Goal: Transaction & Acquisition: Book appointment/travel/reservation

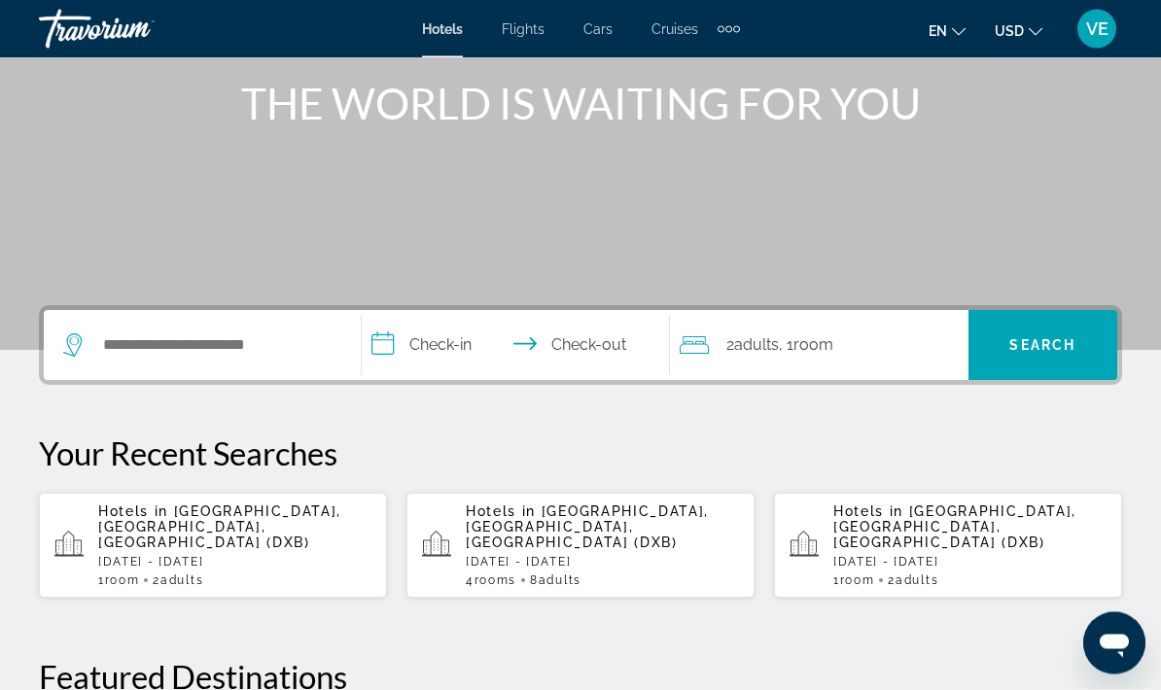
scroll to position [233, 0]
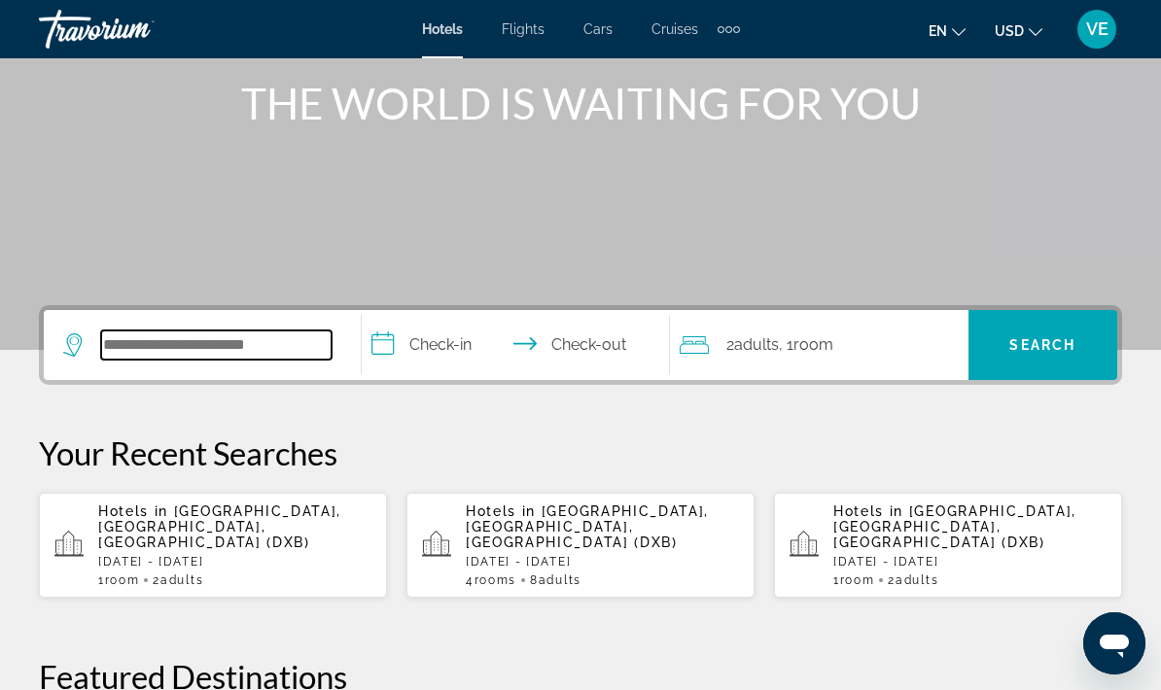
click at [141, 346] on input "Search widget" at bounding box center [216, 345] width 230 height 29
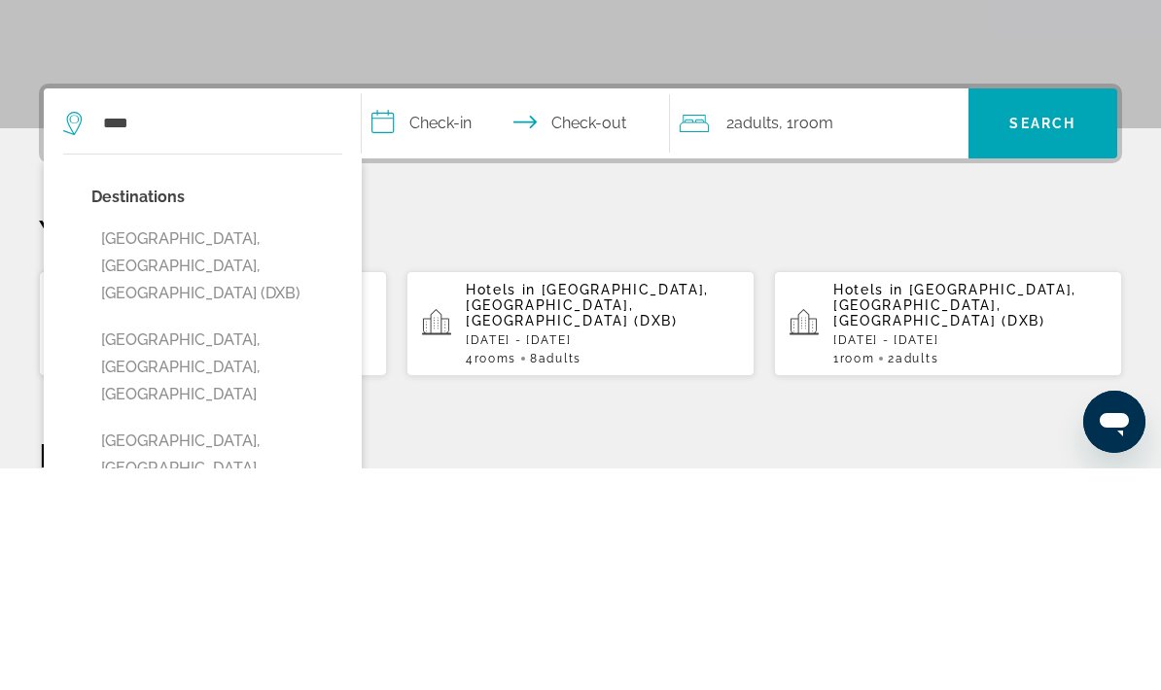
click at [164, 442] on button "[GEOGRAPHIC_DATA], [GEOGRAPHIC_DATA], [GEOGRAPHIC_DATA] (DXB)" at bounding box center [216, 487] width 251 height 91
type input "**********"
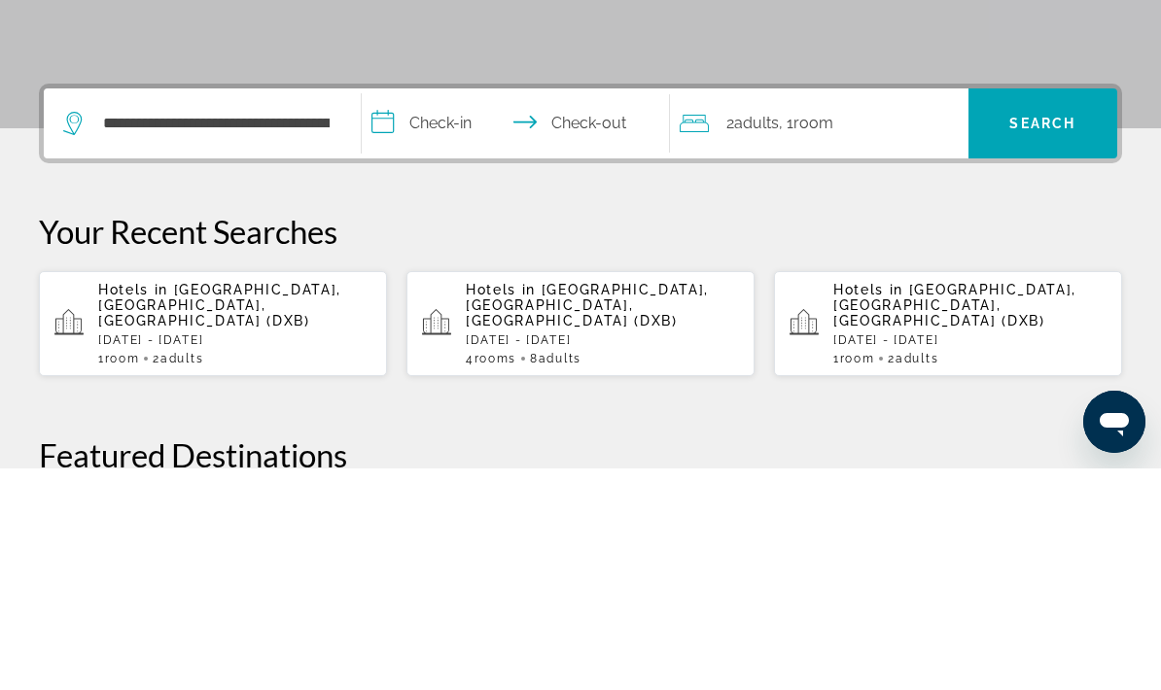
click at [398, 310] on input "**********" at bounding box center [520, 348] width 316 height 76
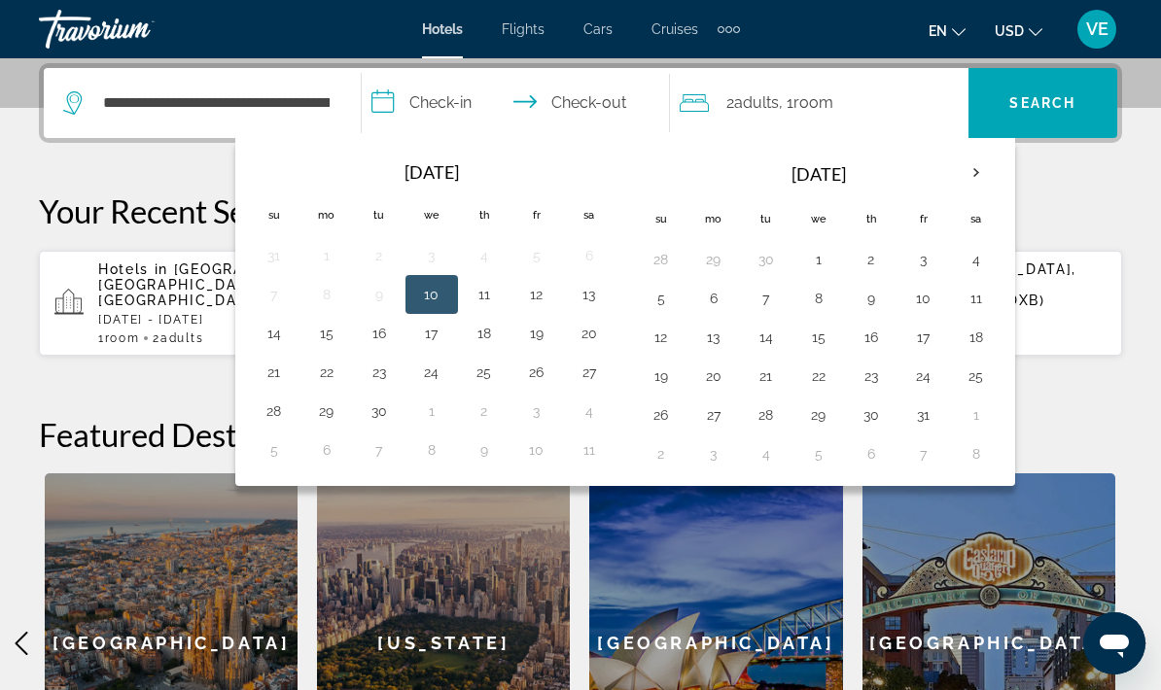
click at [971, 178] on th "Next month" at bounding box center [976, 173] width 53 height 43
click at [978, 174] on th "Next month" at bounding box center [976, 173] width 53 height 43
click at [980, 174] on th "Next month" at bounding box center [976, 173] width 53 height 43
click at [983, 166] on th "Next month" at bounding box center [976, 173] width 53 height 43
click at [978, 178] on th "Next month" at bounding box center [976, 173] width 53 height 43
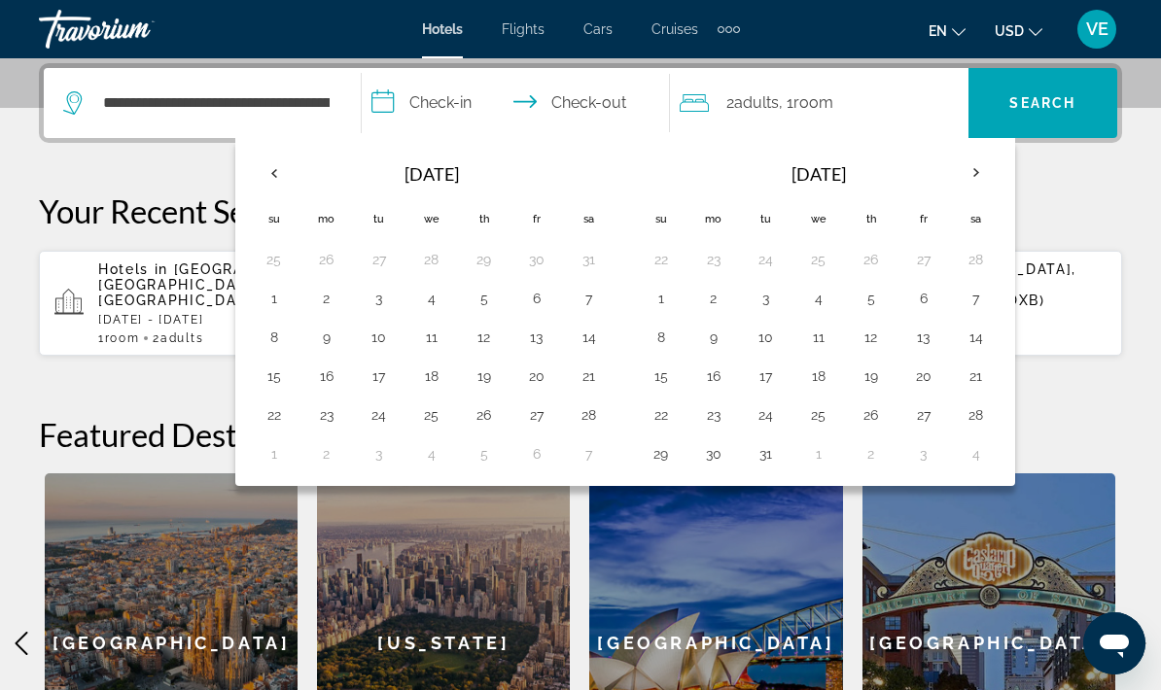
click at [870, 306] on button "5" at bounding box center [871, 298] width 31 height 27
click at [766, 339] on button "10" at bounding box center [766, 337] width 31 height 27
type input "**********"
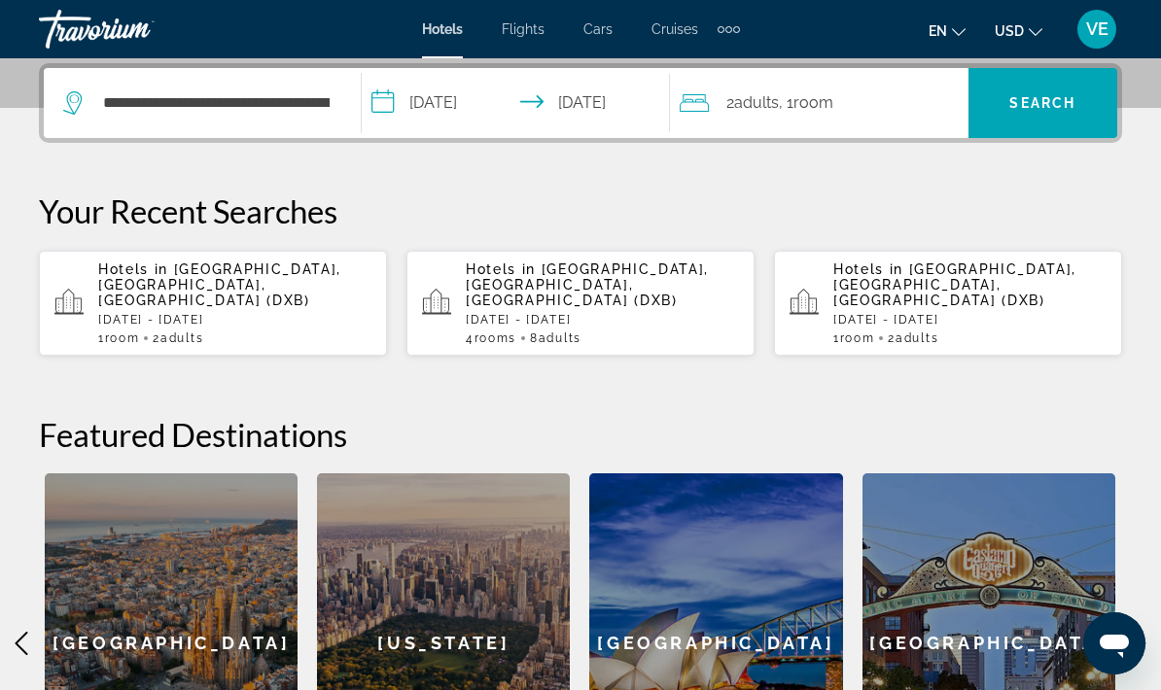
click at [896, 108] on div "2 Adult Adults , 1 Room rooms" at bounding box center [824, 102] width 289 height 27
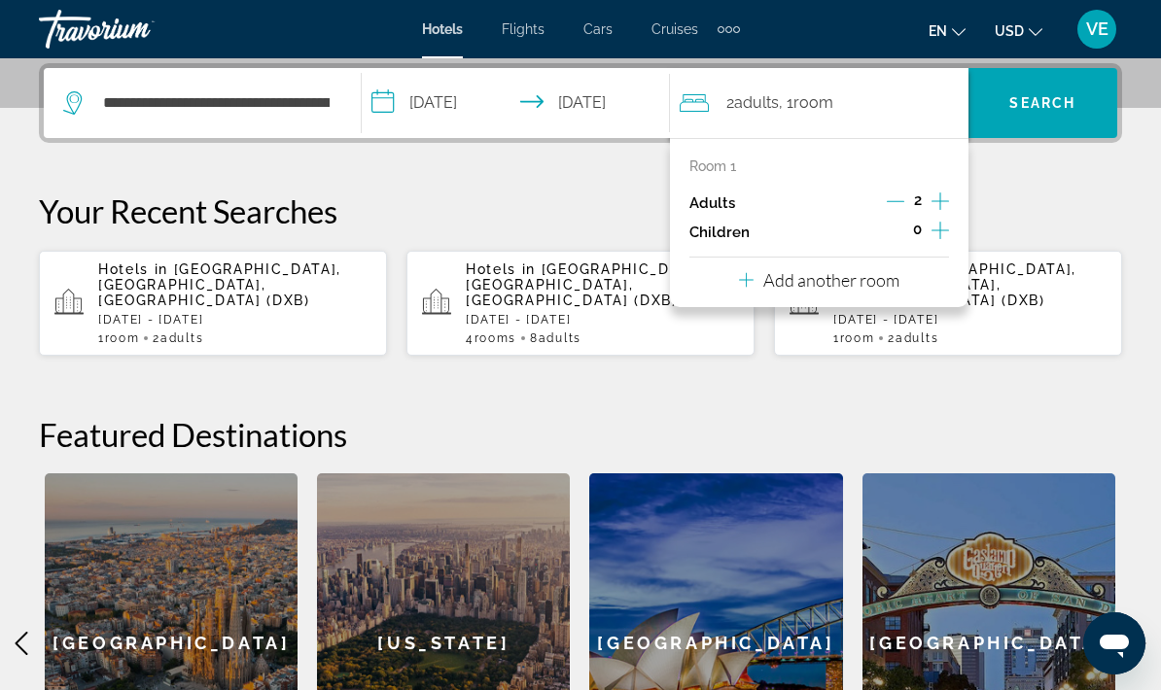
click at [938, 236] on icon "Increment children" at bounding box center [941, 230] width 18 height 23
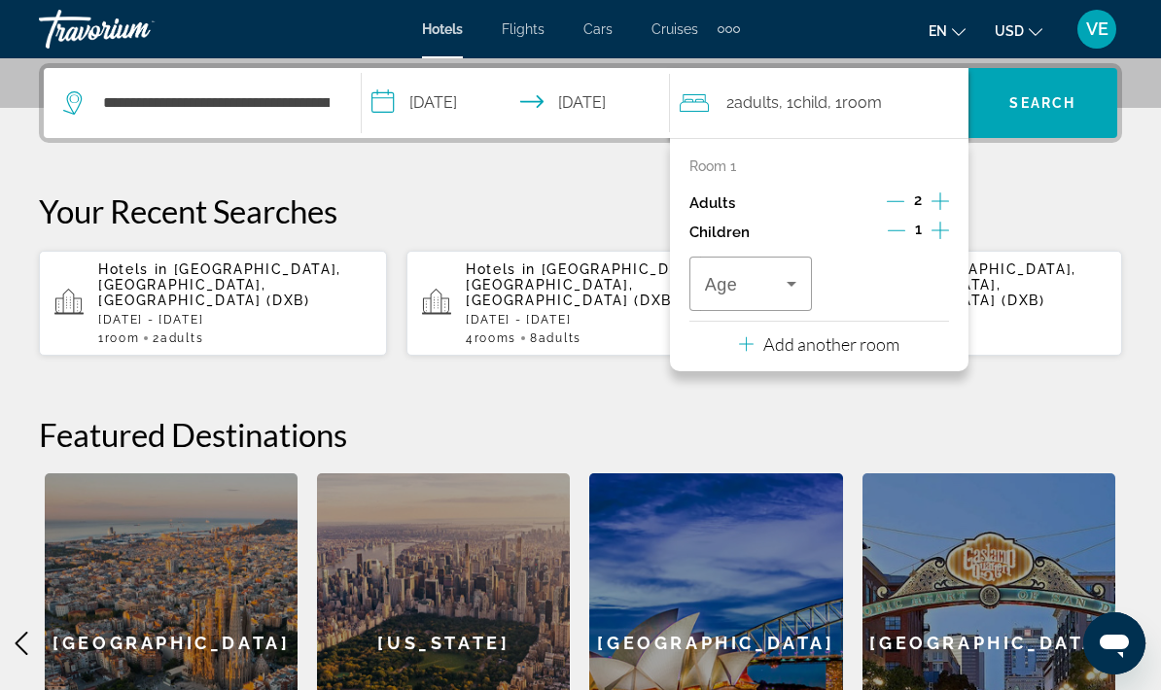
click at [800, 279] on icon "Travelers: 2 adults, 1 child" at bounding box center [791, 283] width 23 height 23
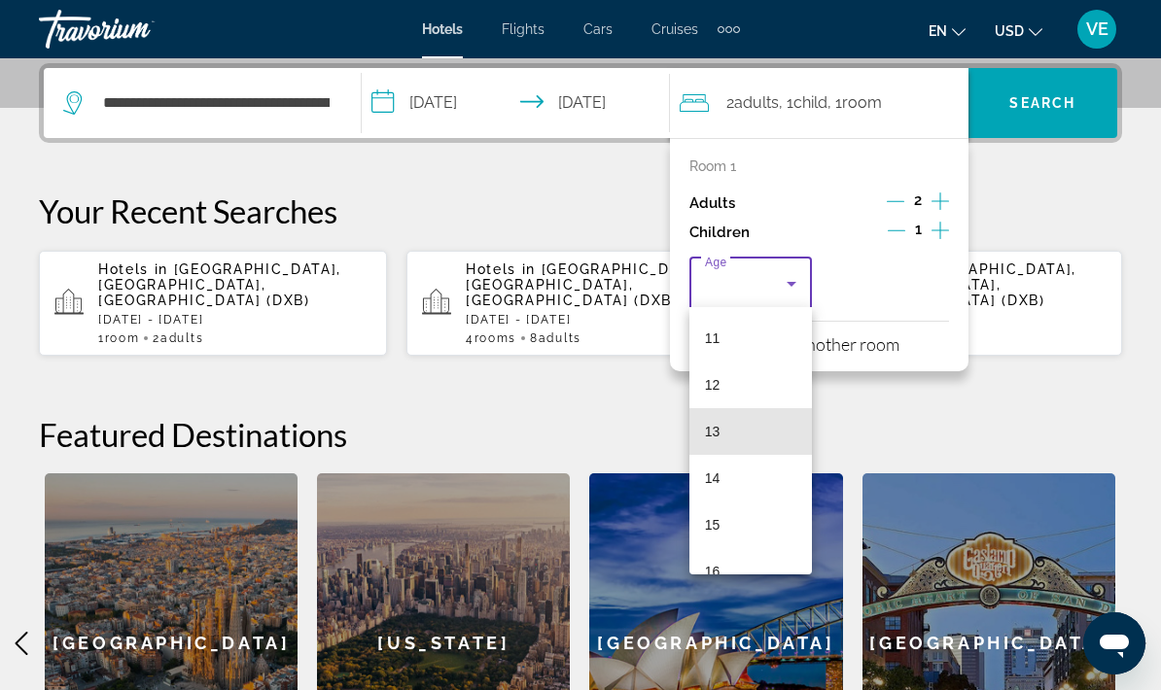
scroll to position [539, 0]
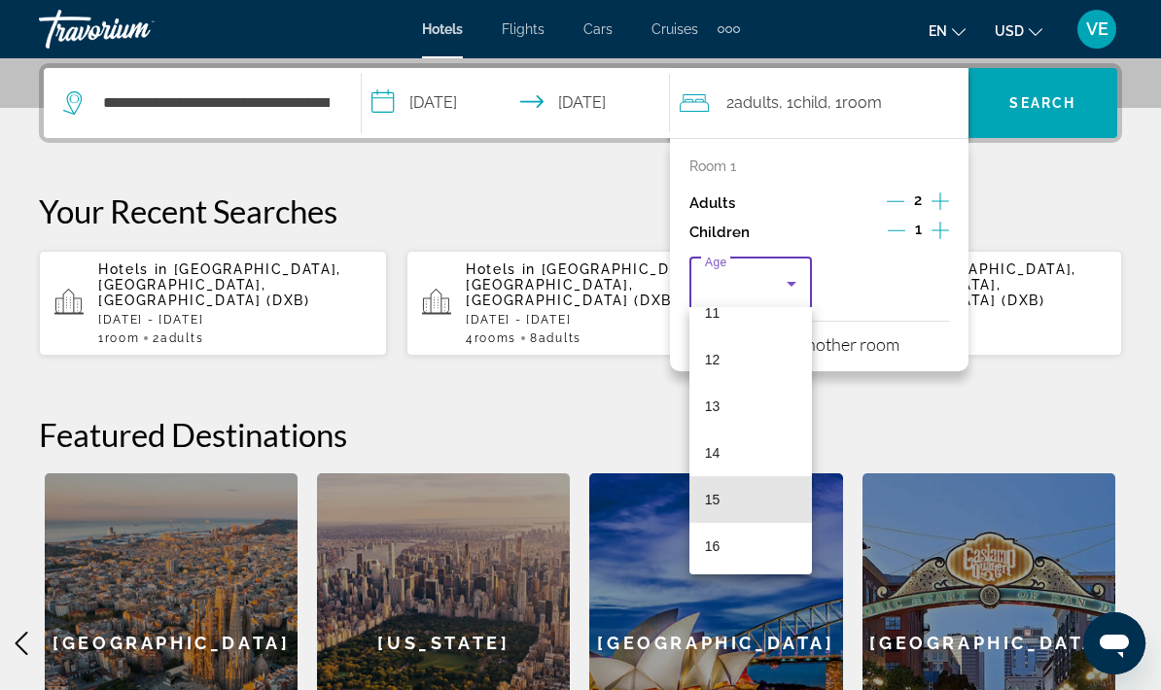
click at [752, 496] on mat-option "15" at bounding box center [750, 499] width 123 height 47
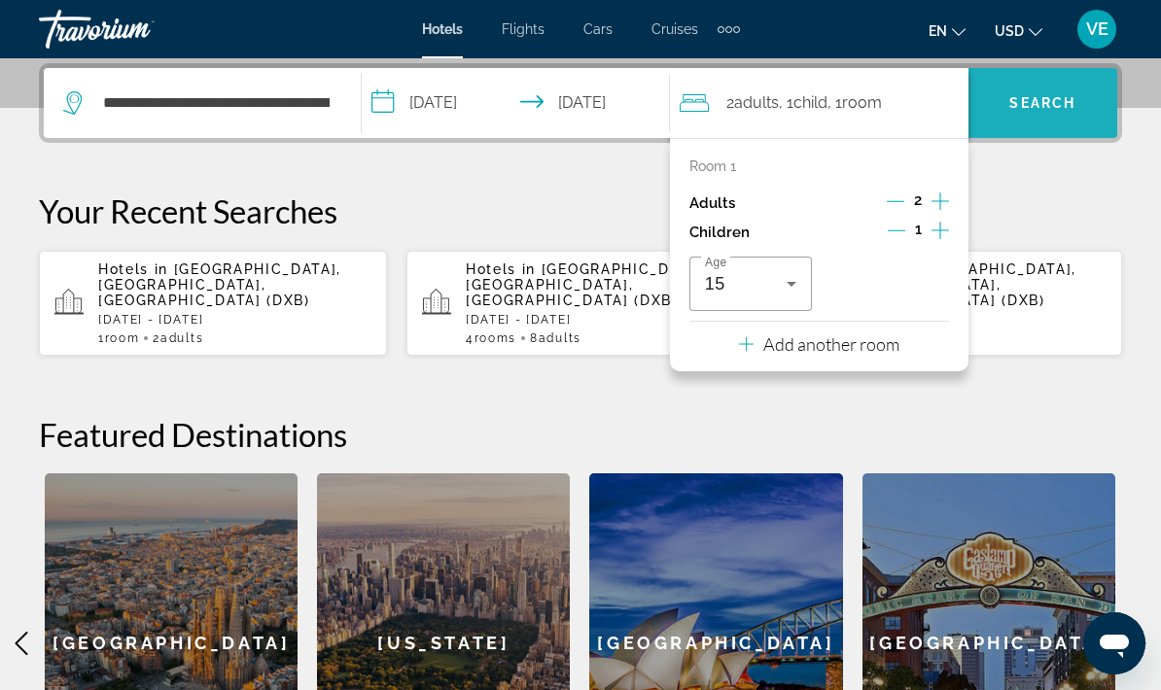
click at [1048, 113] on span "Search widget" at bounding box center [1043, 103] width 149 height 47
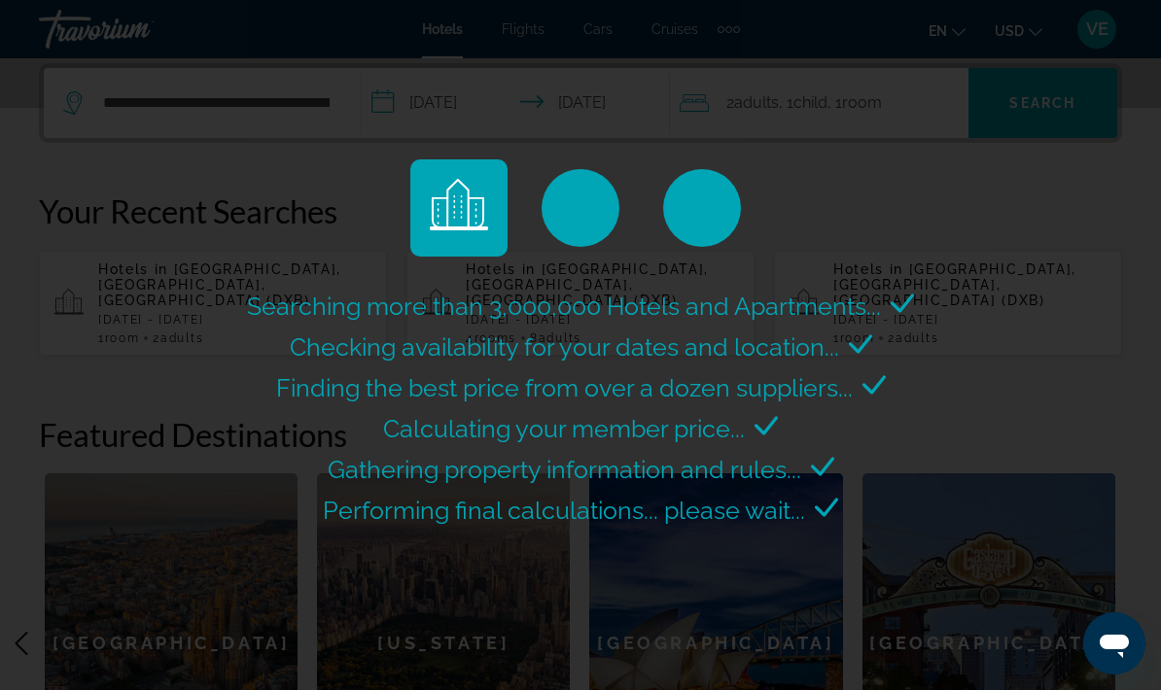
scroll to position [0, 0]
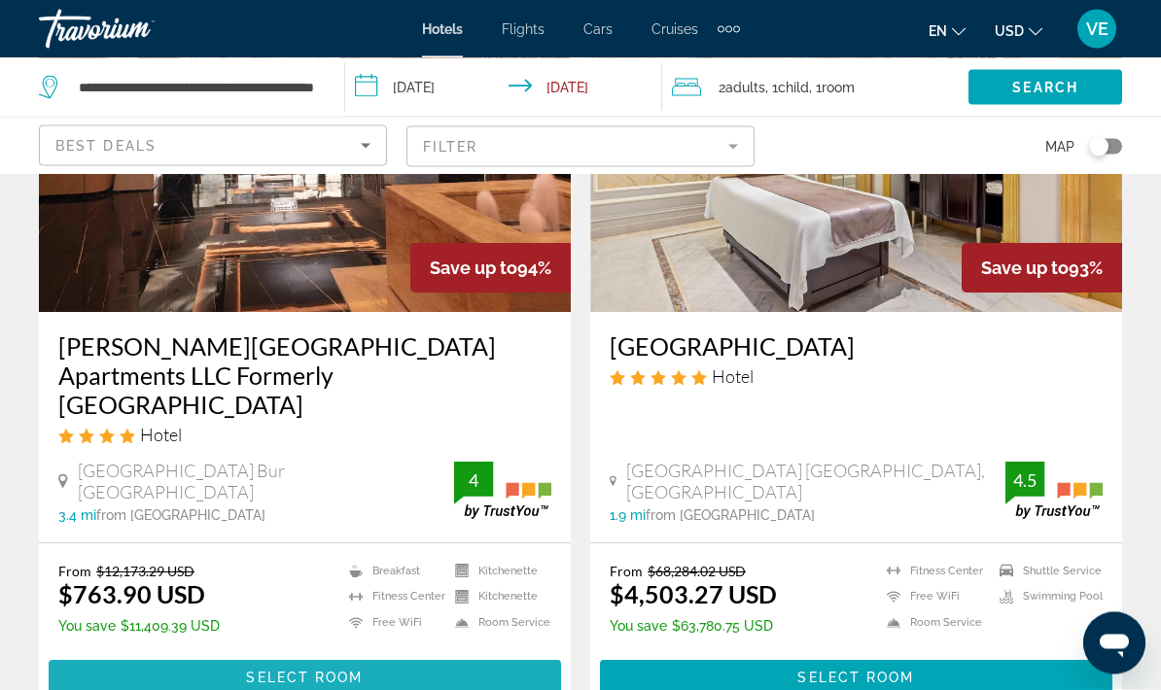
scroll to position [242, 0]
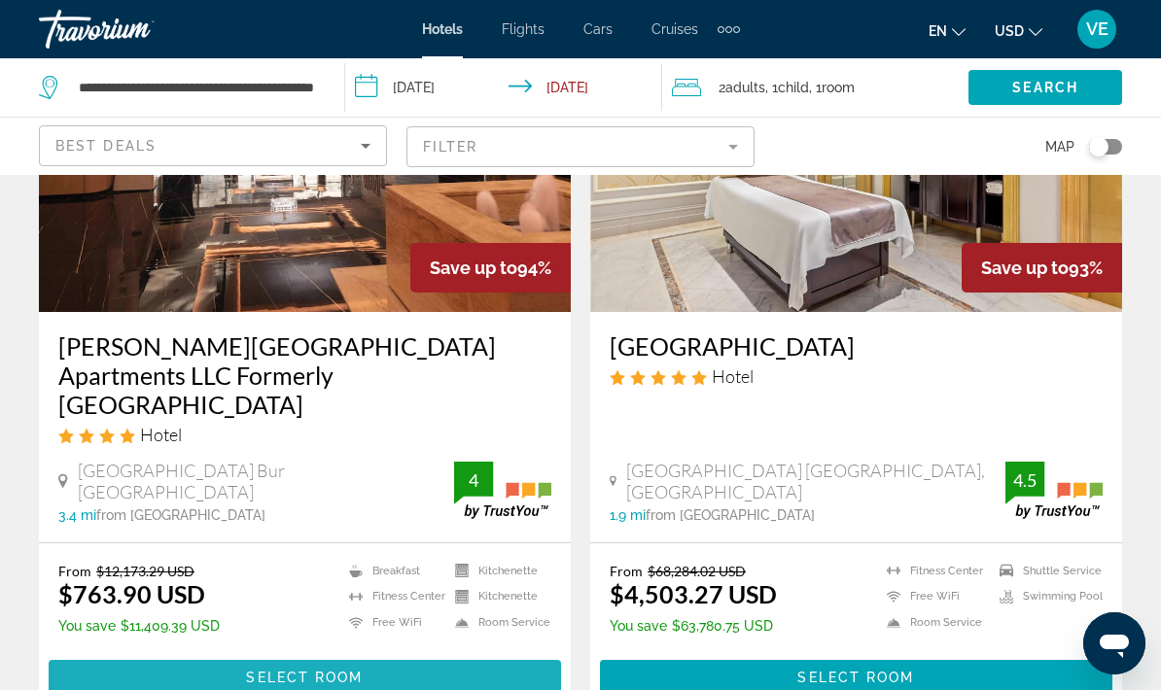
click at [504, 655] on span "Main content" at bounding box center [305, 677] width 512 height 47
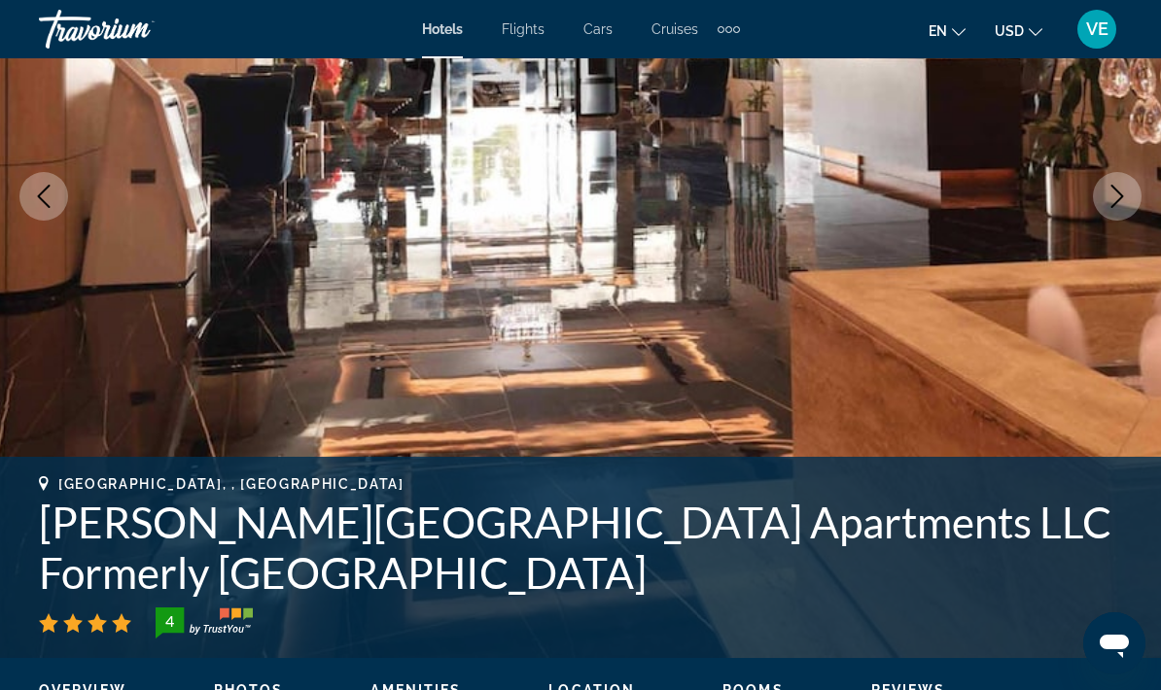
click at [1119, 215] on button "Next image" at bounding box center [1117, 196] width 49 height 49
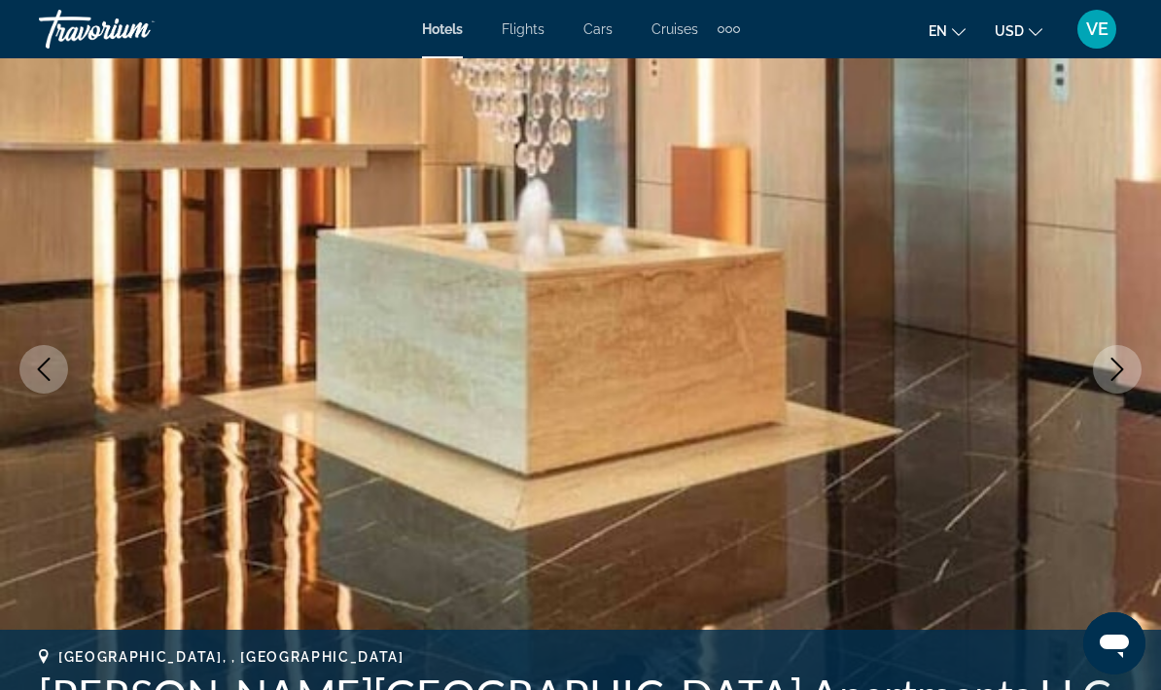
click at [1116, 364] on icon "Next image" at bounding box center [1117, 369] width 13 height 23
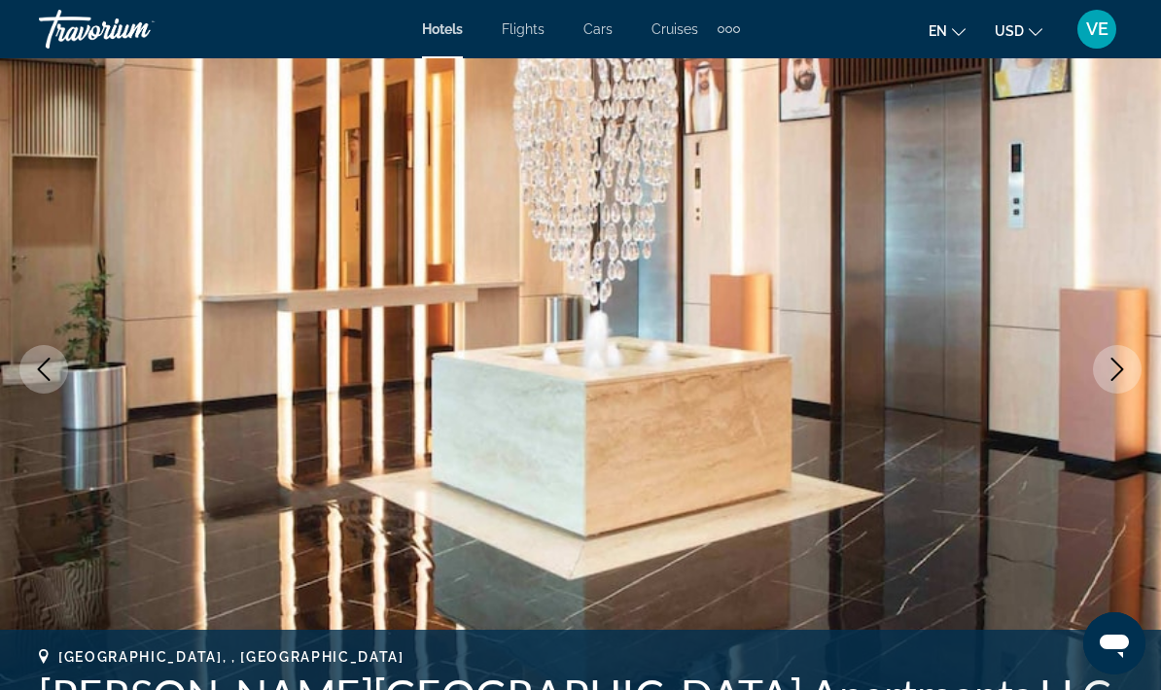
click at [1128, 355] on button "Next image" at bounding box center [1117, 369] width 49 height 49
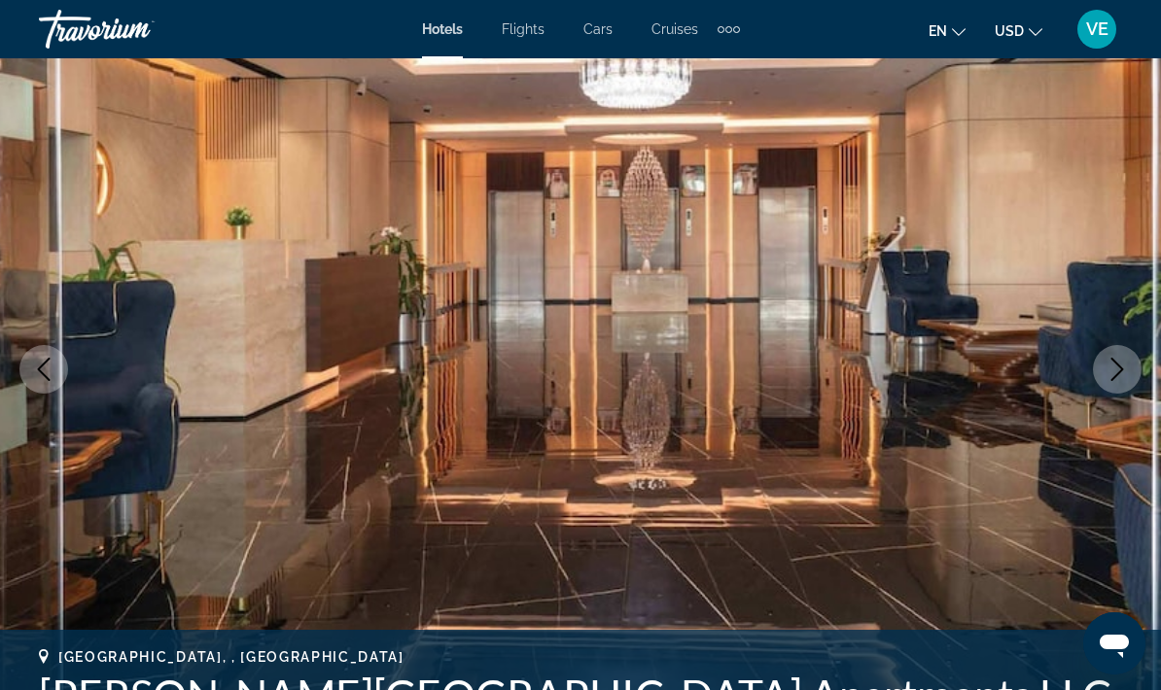
click at [1124, 367] on icon "Next image" at bounding box center [1117, 369] width 23 height 23
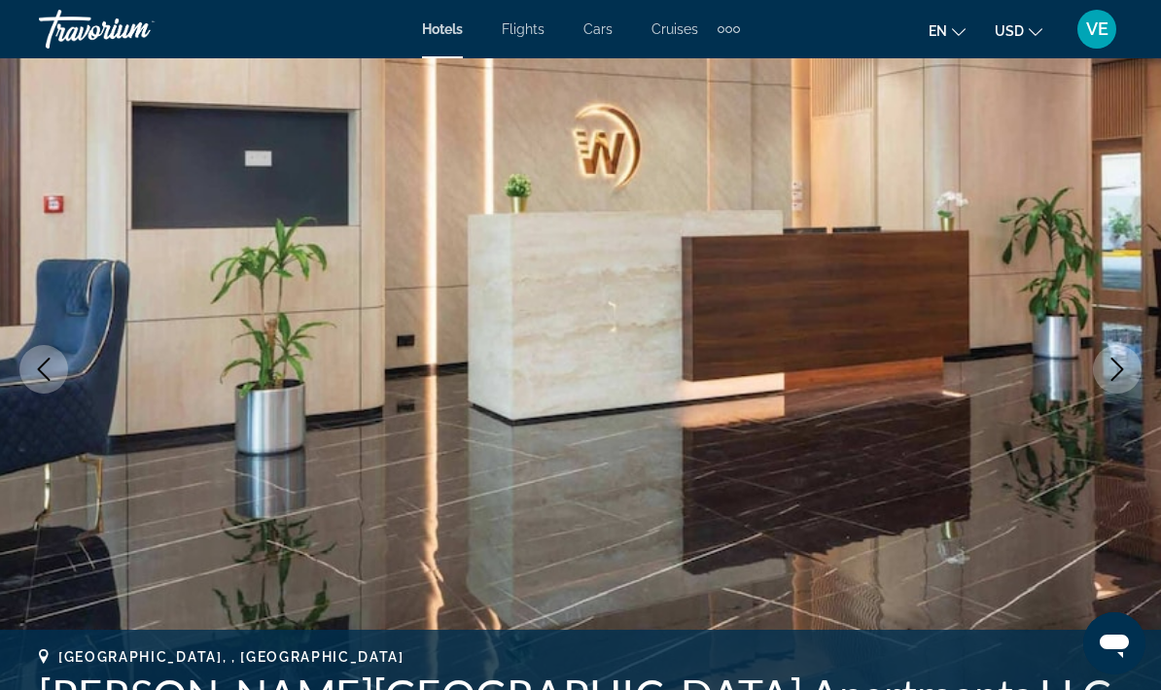
click at [1129, 357] on button "Next image" at bounding box center [1117, 369] width 49 height 49
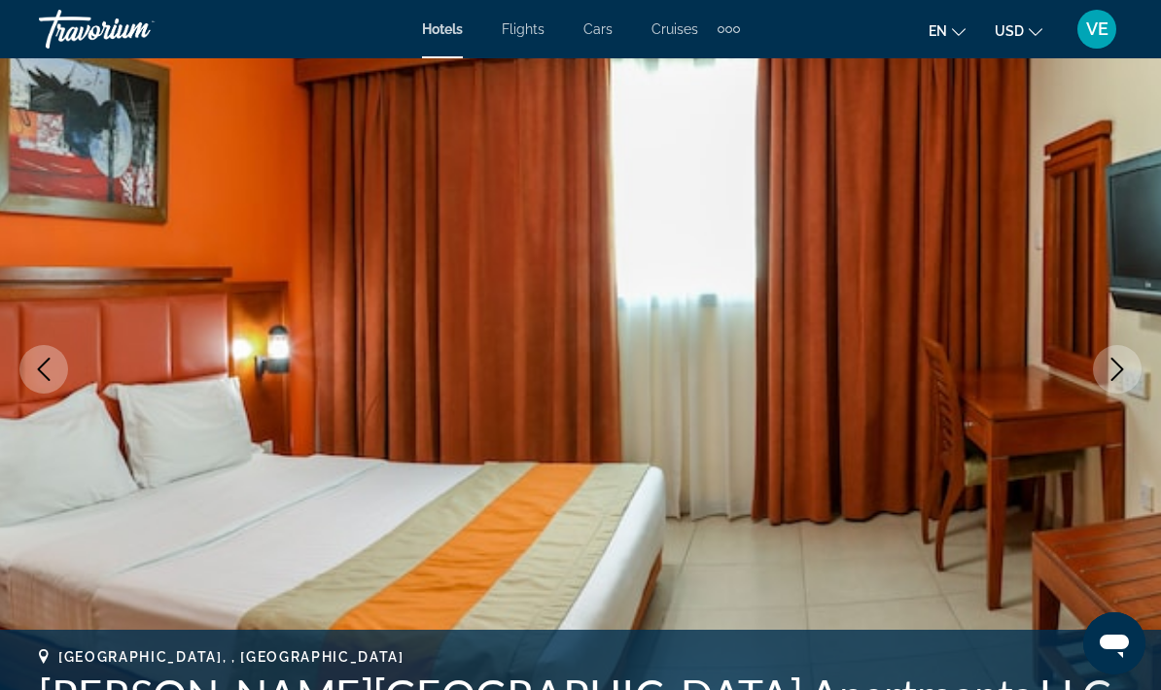
click at [1137, 351] on img "Main content" at bounding box center [580, 370] width 1161 height 924
click at [1118, 363] on icon "Next image" at bounding box center [1117, 369] width 23 height 23
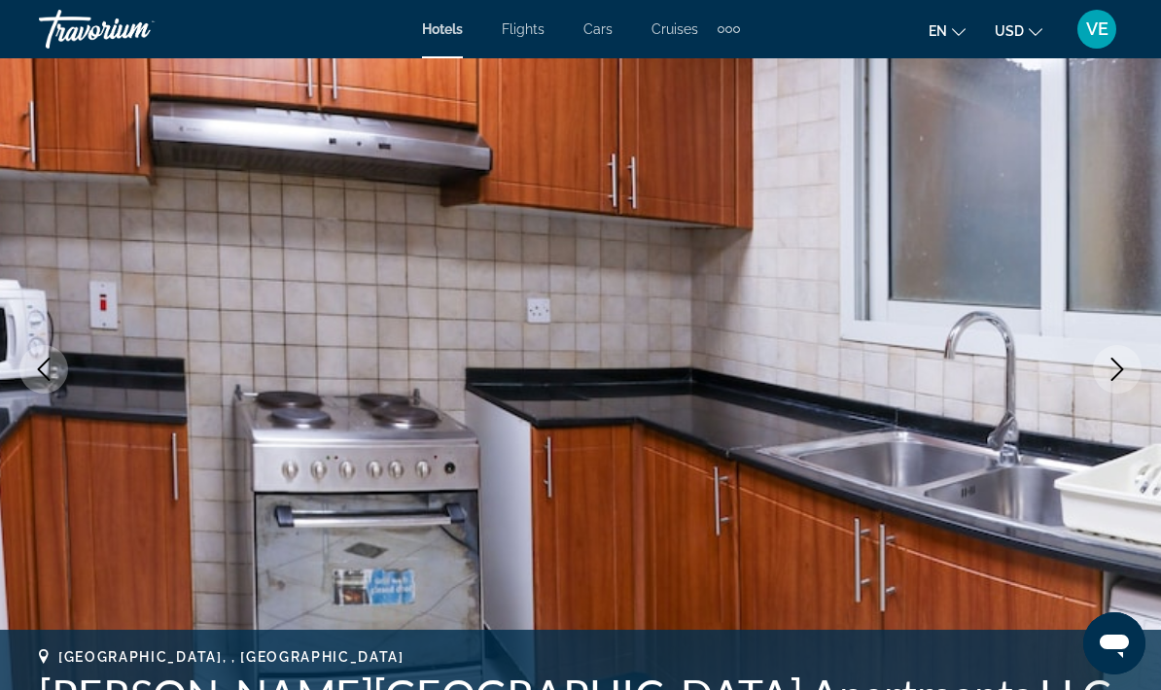
click at [1120, 390] on button "Next image" at bounding box center [1117, 369] width 49 height 49
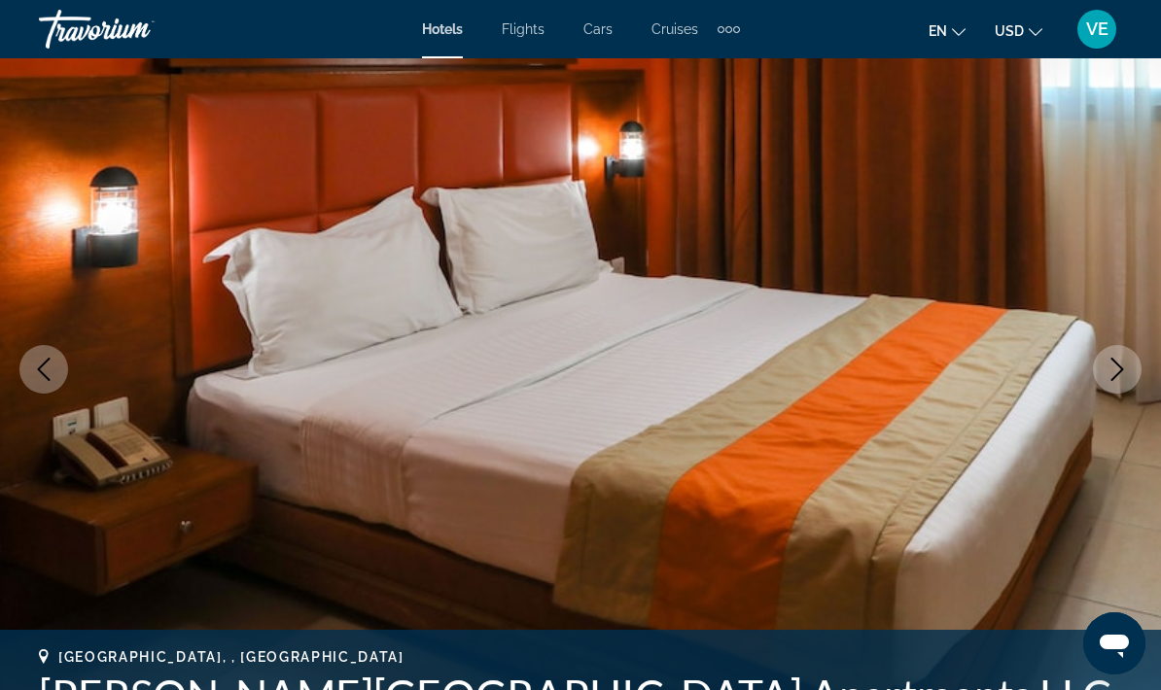
click at [1127, 383] on button "Next image" at bounding box center [1117, 369] width 49 height 49
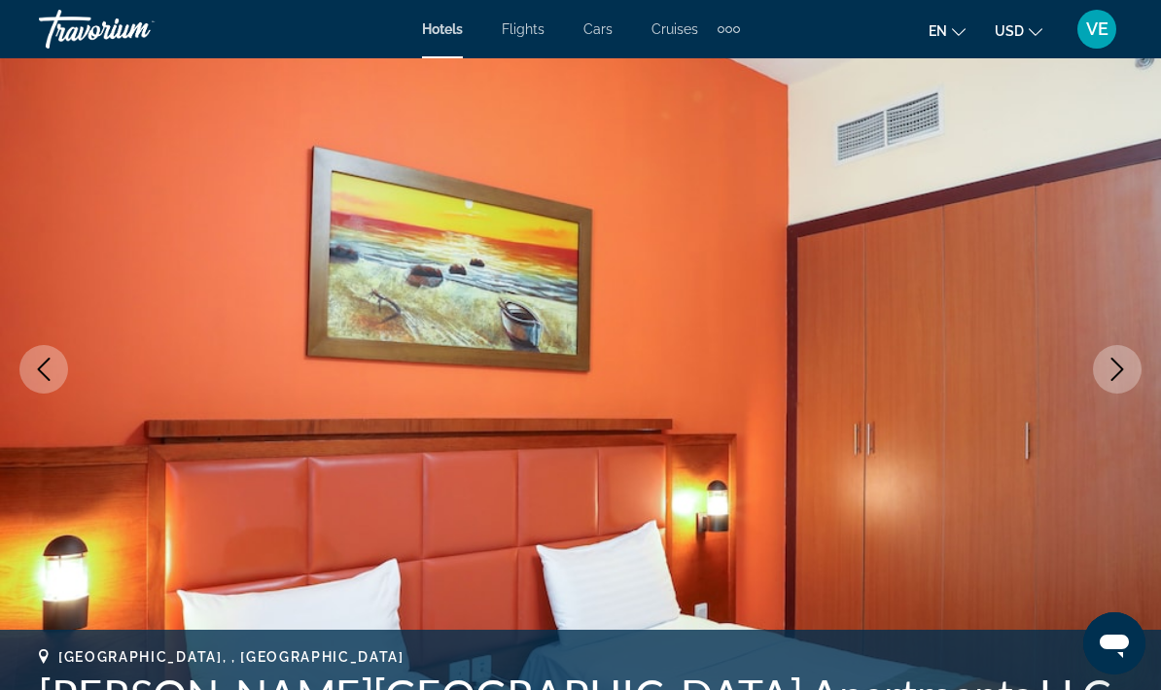
click at [1135, 392] on img "Main content" at bounding box center [580, 370] width 1161 height 924
click at [1126, 383] on button "Next image" at bounding box center [1117, 369] width 49 height 49
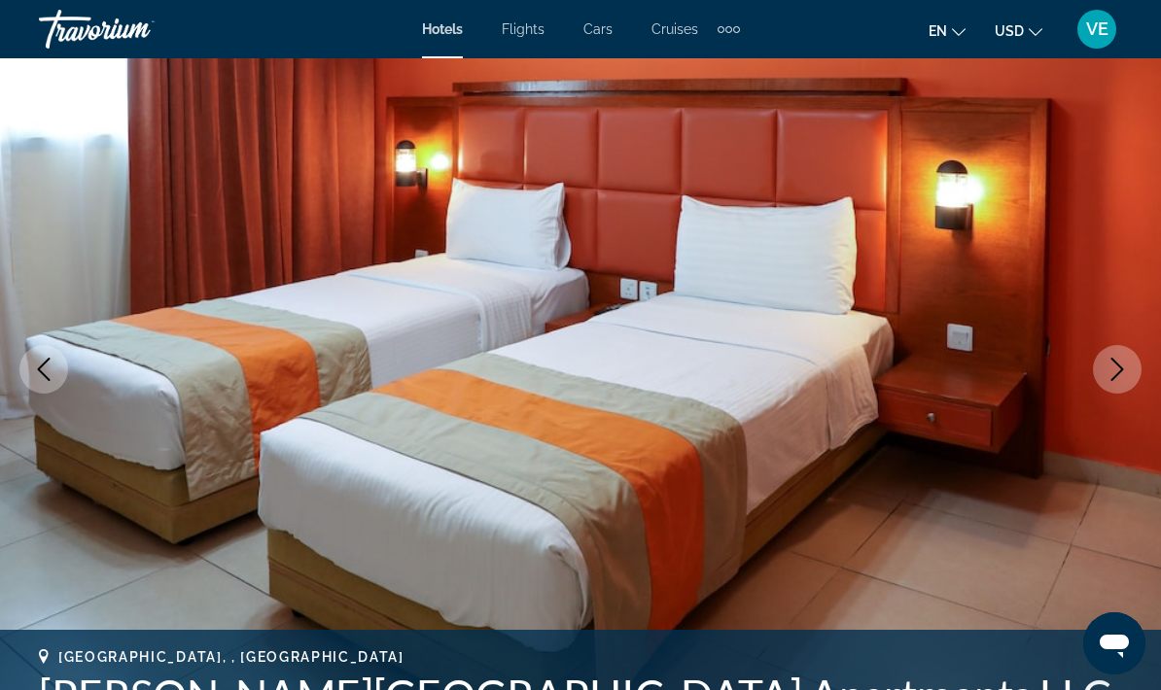
click at [1119, 375] on icon "Next image" at bounding box center [1117, 369] width 23 height 23
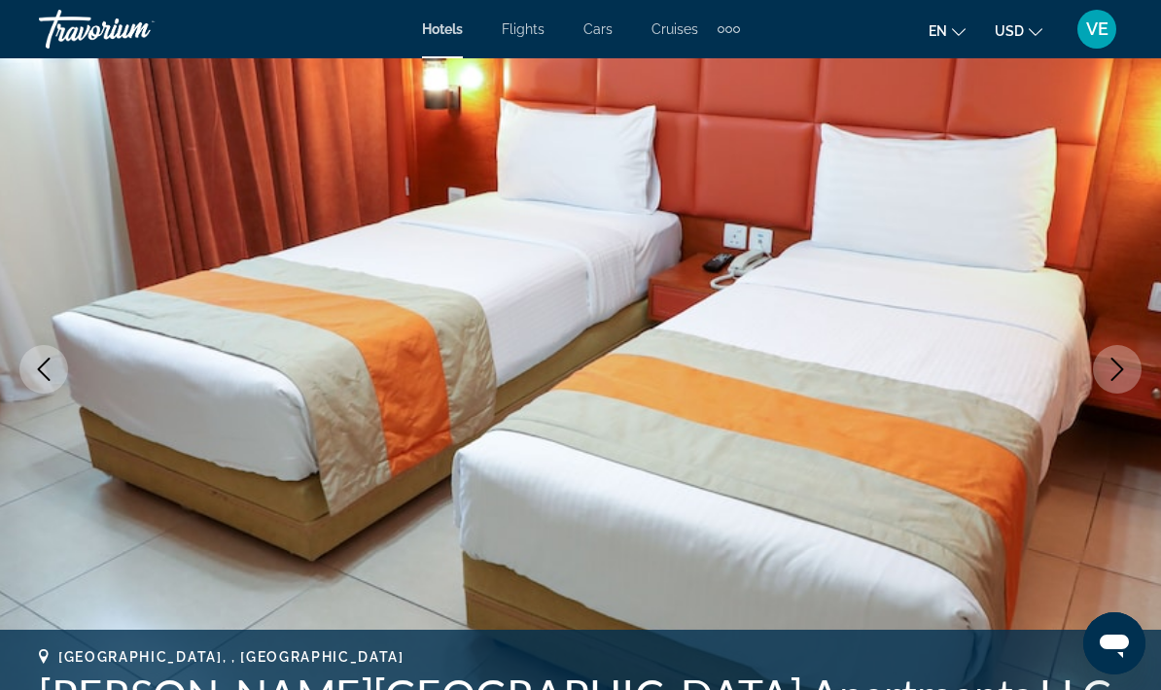
click at [1119, 373] on icon "Next image" at bounding box center [1117, 369] width 13 height 23
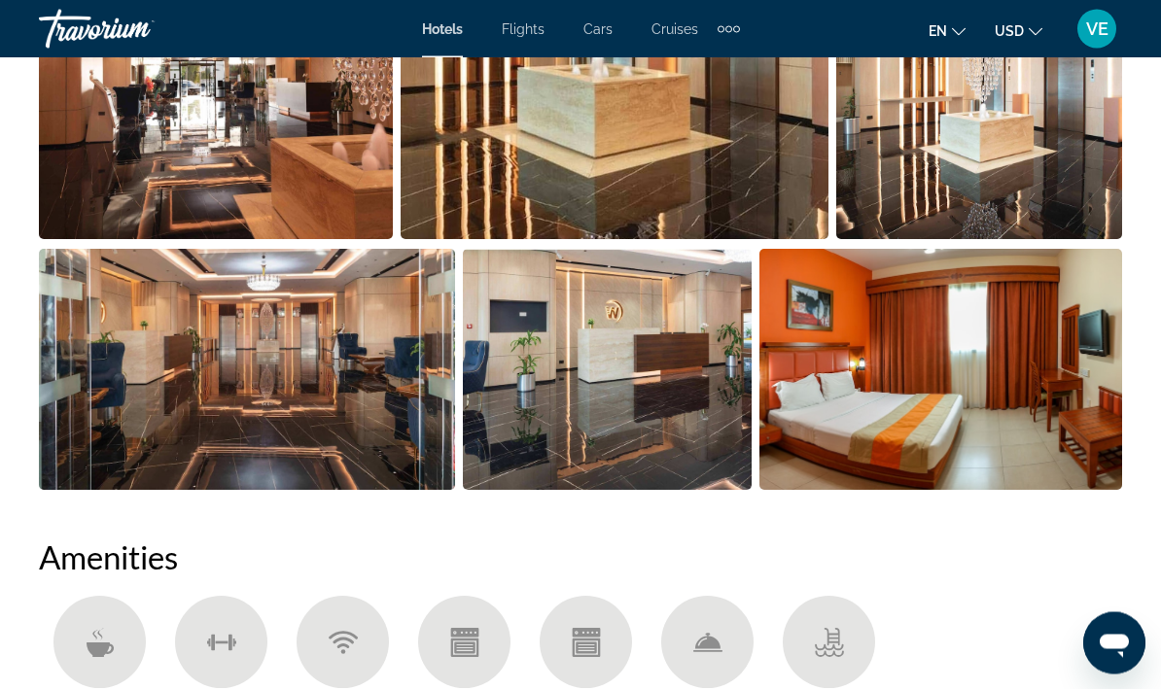
scroll to position [1457, 0]
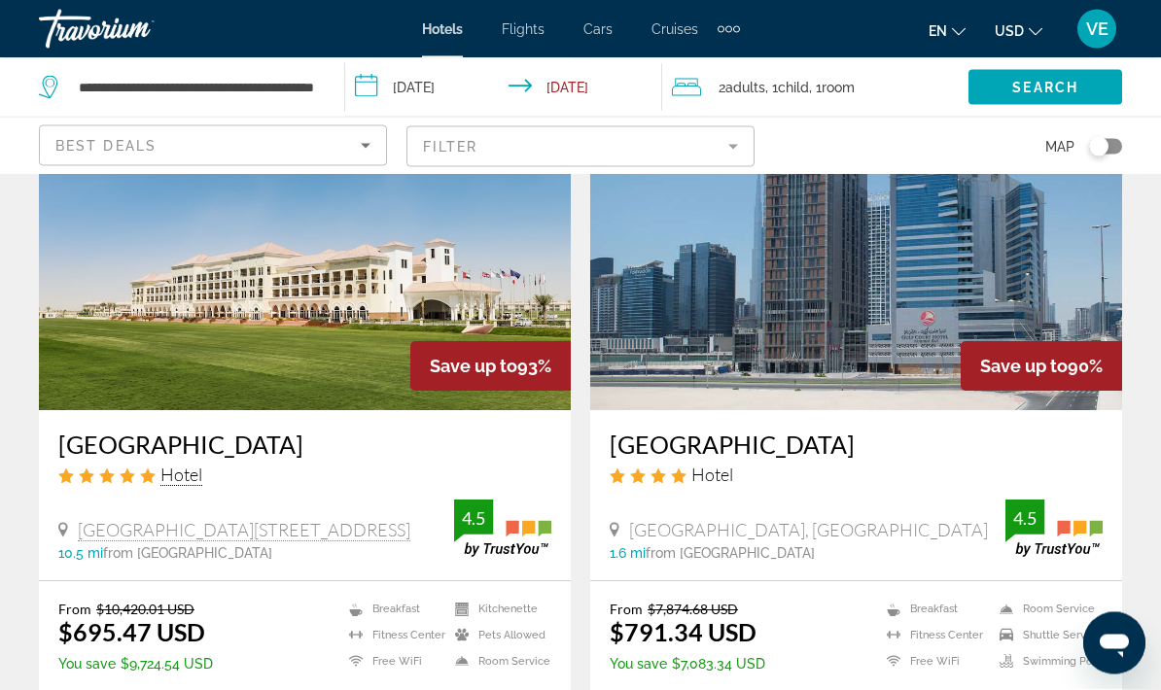
scroll to position [897, 0]
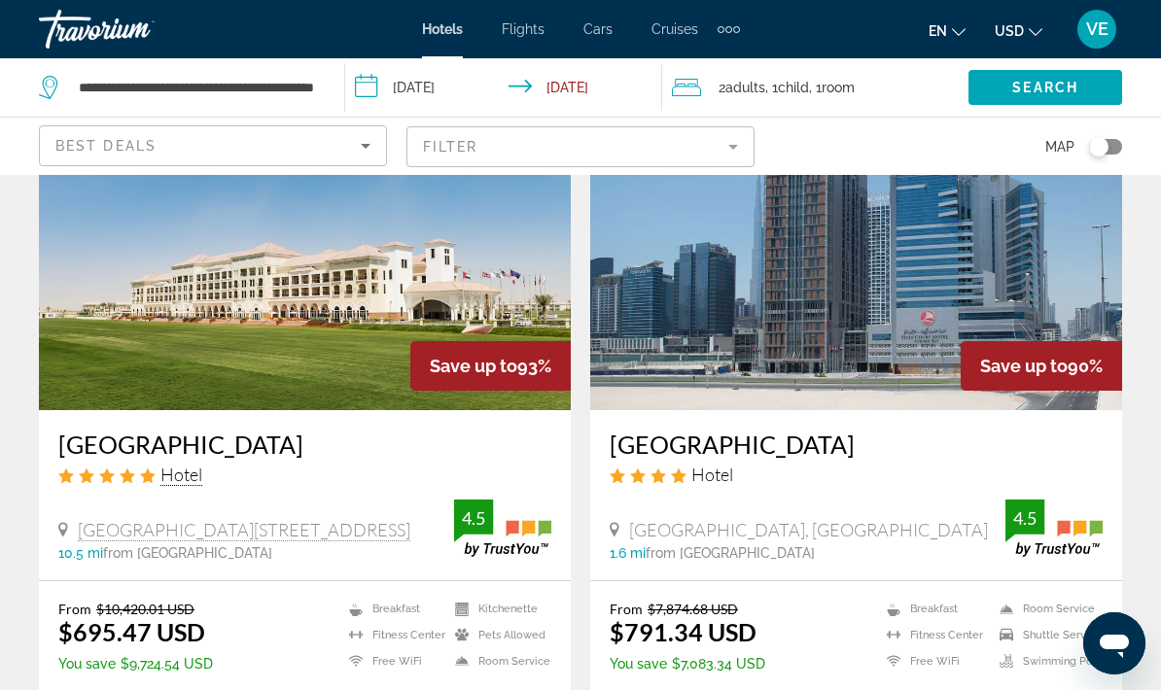
click at [354, 519] on span "[GEOGRAPHIC_DATA][STREET_ADDRESS]" at bounding box center [244, 529] width 333 height 21
click at [751, 519] on div "[GEOGRAPHIC_DATA], [GEOGRAPHIC_DATA] 1.6 mi from [GEOGRAPHIC_DATA] from hotel" at bounding box center [808, 540] width 396 height 42
click at [774, 519] on span "[GEOGRAPHIC_DATA], [GEOGRAPHIC_DATA]" at bounding box center [808, 529] width 359 height 21
click at [718, 519] on span "[GEOGRAPHIC_DATA], [GEOGRAPHIC_DATA]" at bounding box center [808, 529] width 359 height 21
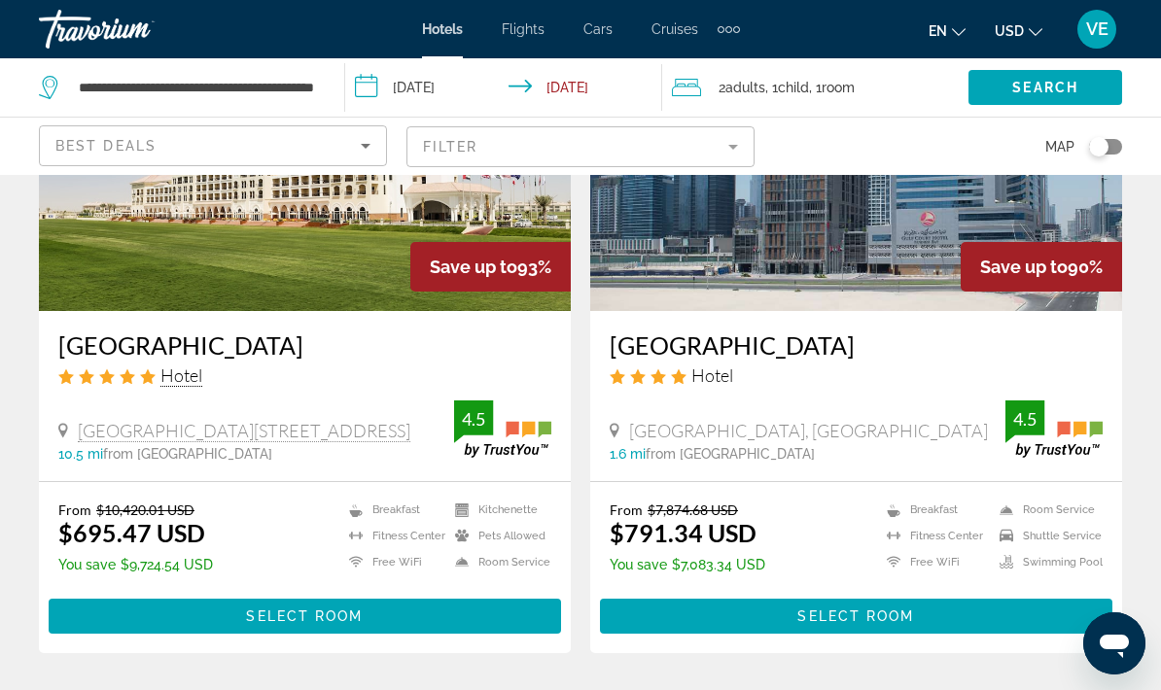
scroll to position [995, 0]
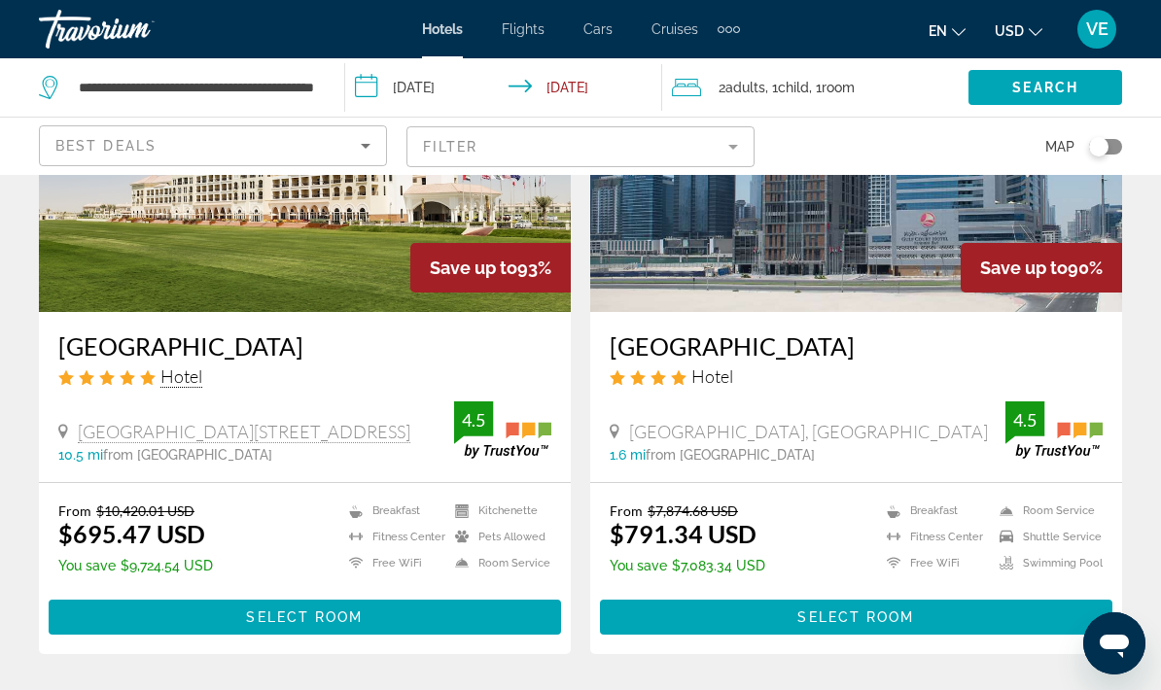
click at [669, 421] on span "[GEOGRAPHIC_DATA], [GEOGRAPHIC_DATA]" at bounding box center [808, 431] width 359 height 21
click at [635, 447] on span "1.6 mi" at bounding box center [628, 455] width 36 height 16
click at [808, 332] on h3 "[GEOGRAPHIC_DATA]" at bounding box center [856, 346] width 493 height 29
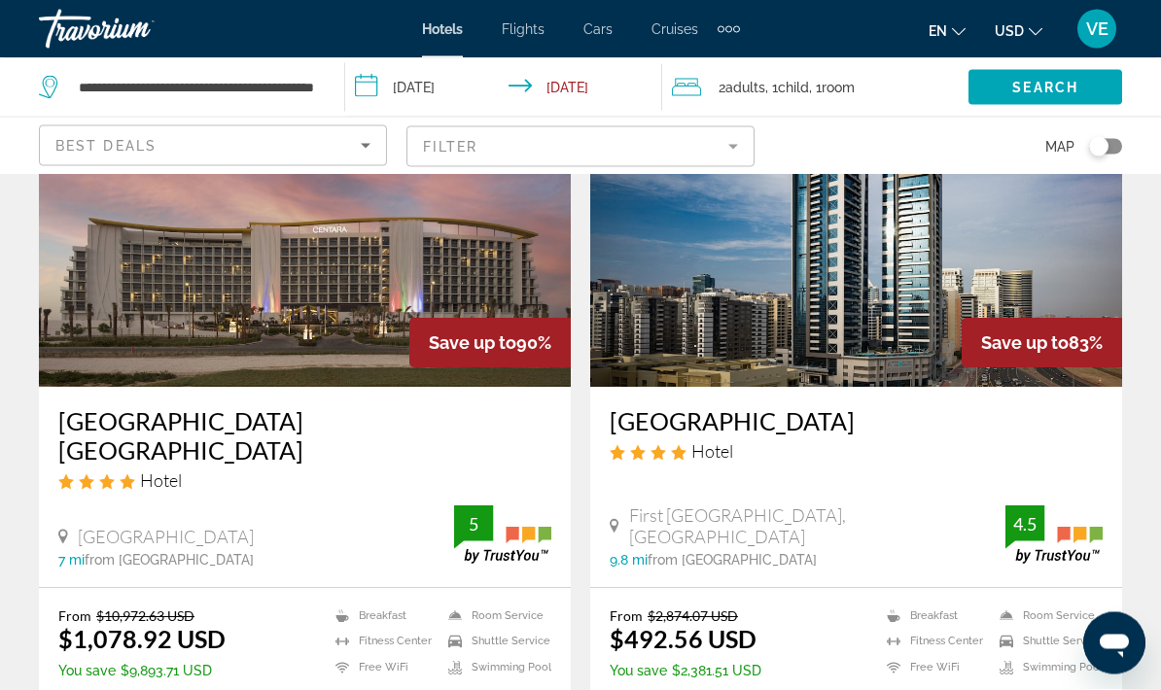
scroll to position [1612, 0]
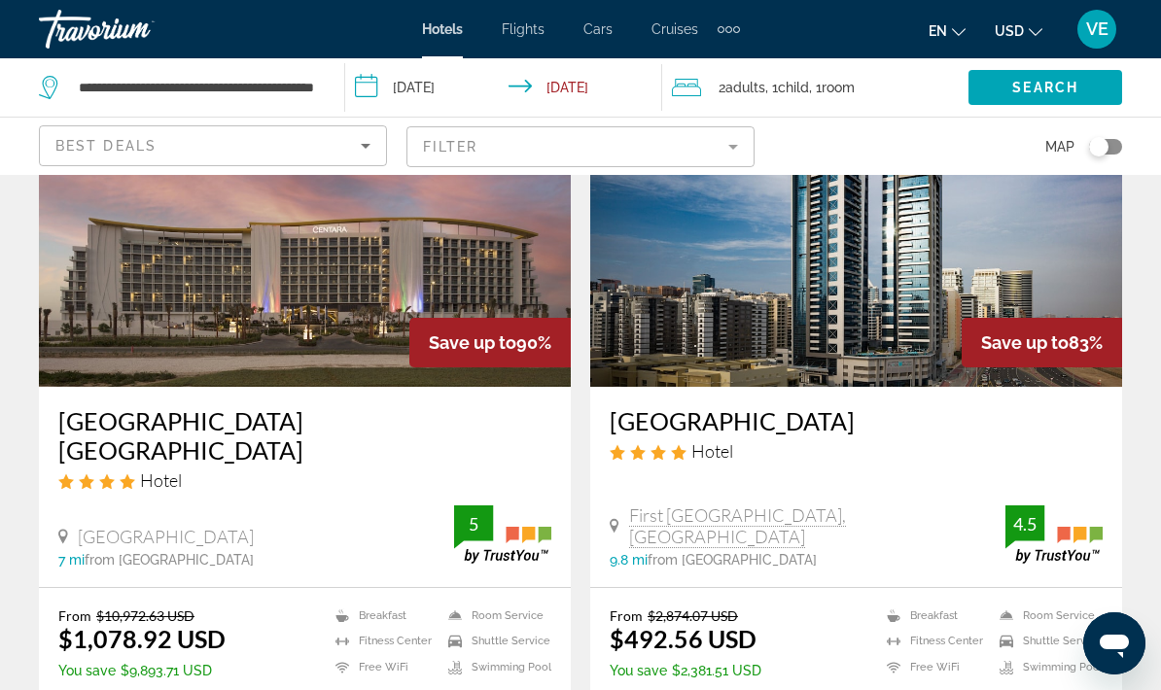
click at [511, 689] on div "From $10,972.63 USD $1,078.92 USD You save $9,893.71 USD Breakfast [GEOGRAPHIC_…" at bounding box center [305, 673] width 532 height 171
click at [96, 509] on div "[GEOGRAPHIC_DATA] [GEOGRAPHIC_DATA] Hotel [GEOGRAPHIC_DATA] 7 mi from [GEOGRAPH…" at bounding box center [305, 486] width 532 height 199
click at [101, 526] on div "[GEOGRAPHIC_DATA] 7 mi from [GEOGRAPHIC_DATA] from hotel" at bounding box center [256, 547] width 396 height 42
click at [137, 526] on span "[GEOGRAPHIC_DATA]" at bounding box center [166, 536] width 176 height 21
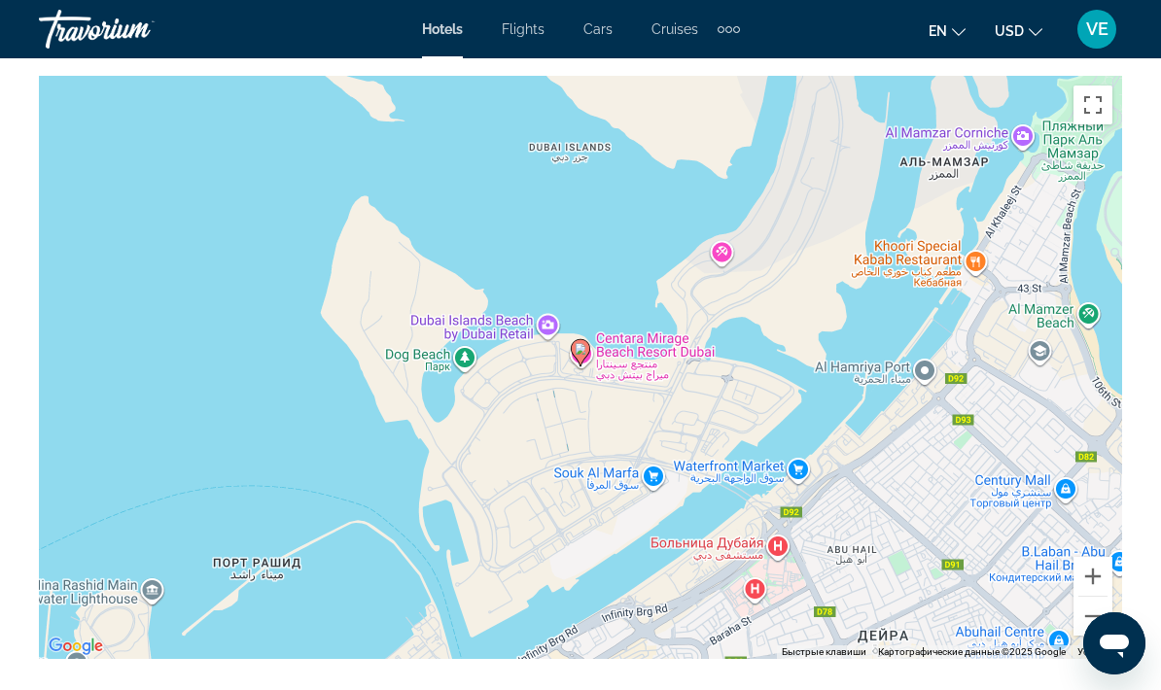
click at [1099, 613] on button "Уменьшить" at bounding box center [1093, 616] width 39 height 39
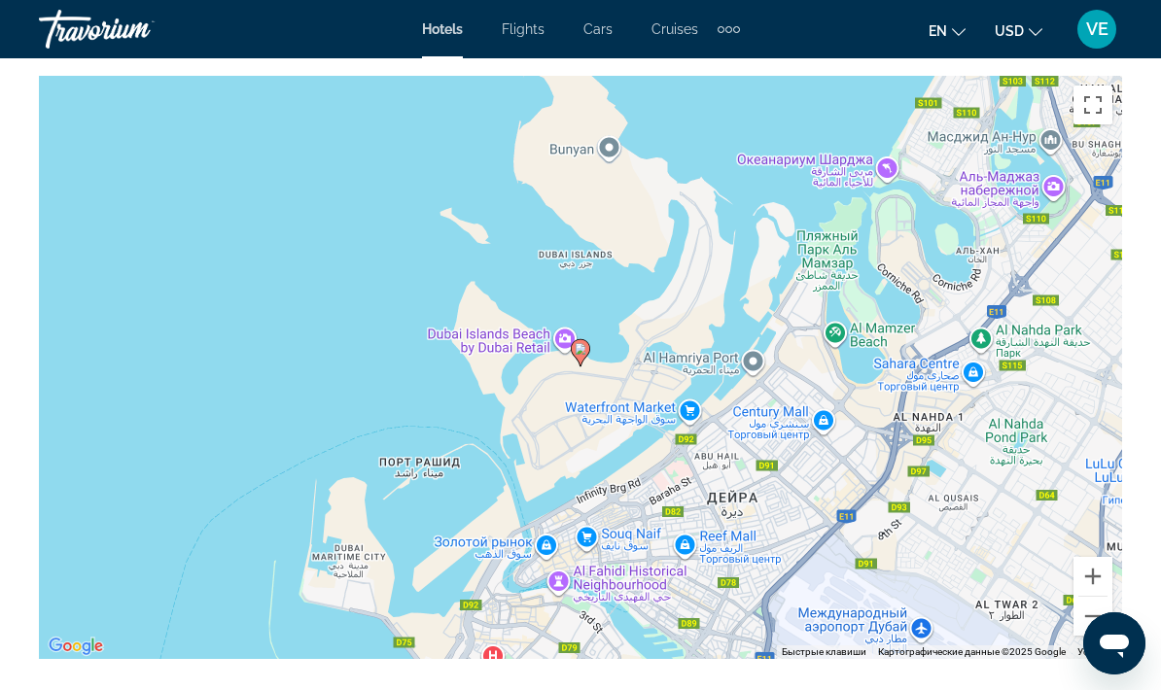
click at [1086, 636] on div "Чтобы активировать перетаскивание с помощью клавиатуры, нажмите Alt + Ввод. Пос…" at bounding box center [580, 367] width 1083 height 583
click at [1094, 618] on button "Уменьшить" at bounding box center [1093, 616] width 39 height 39
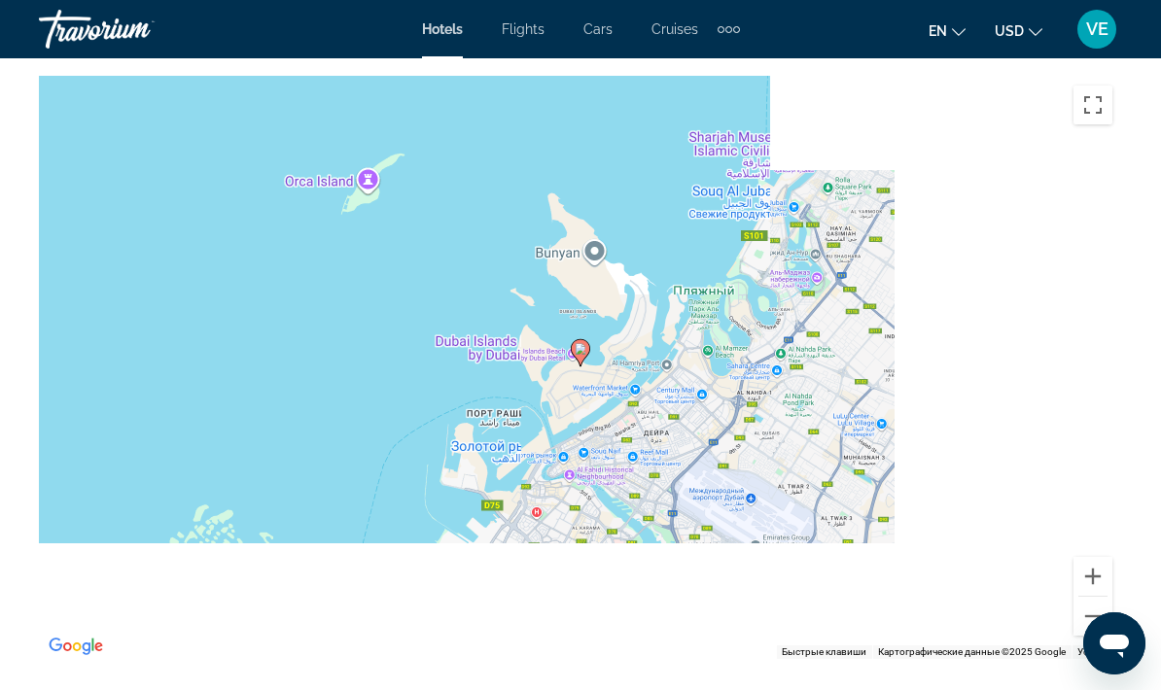
click at [1085, 625] on button "Уменьшить" at bounding box center [1093, 616] width 39 height 39
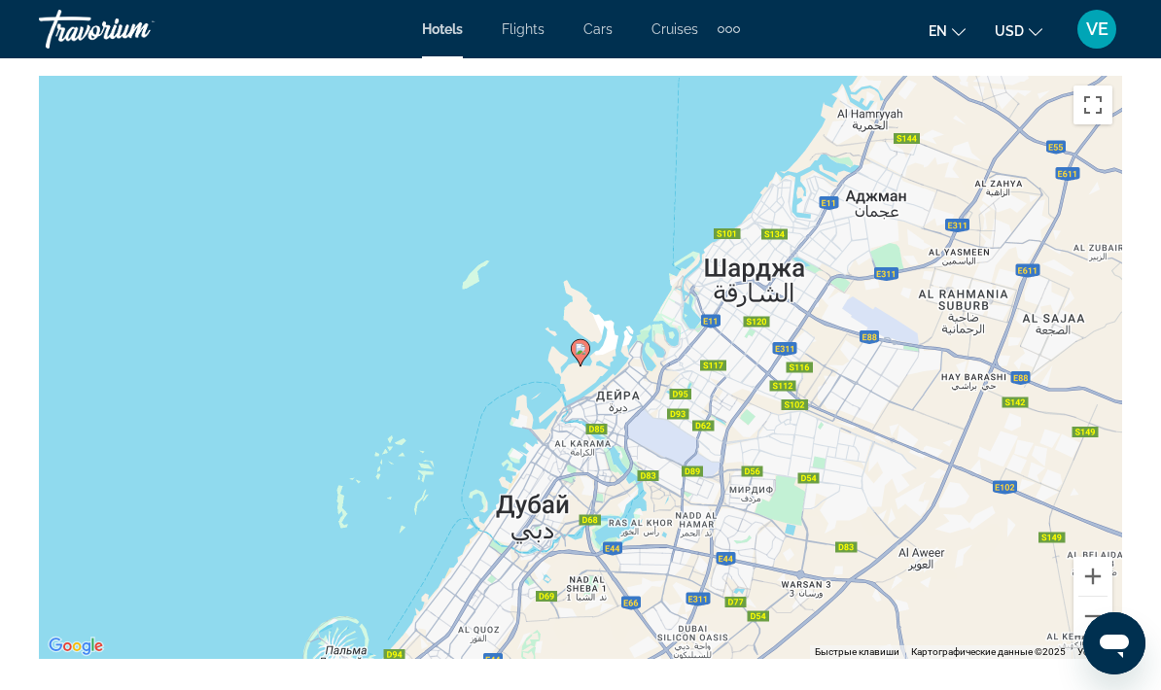
click at [1097, 583] on button "Увеличить" at bounding box center [1093, 576] width 39 height 39
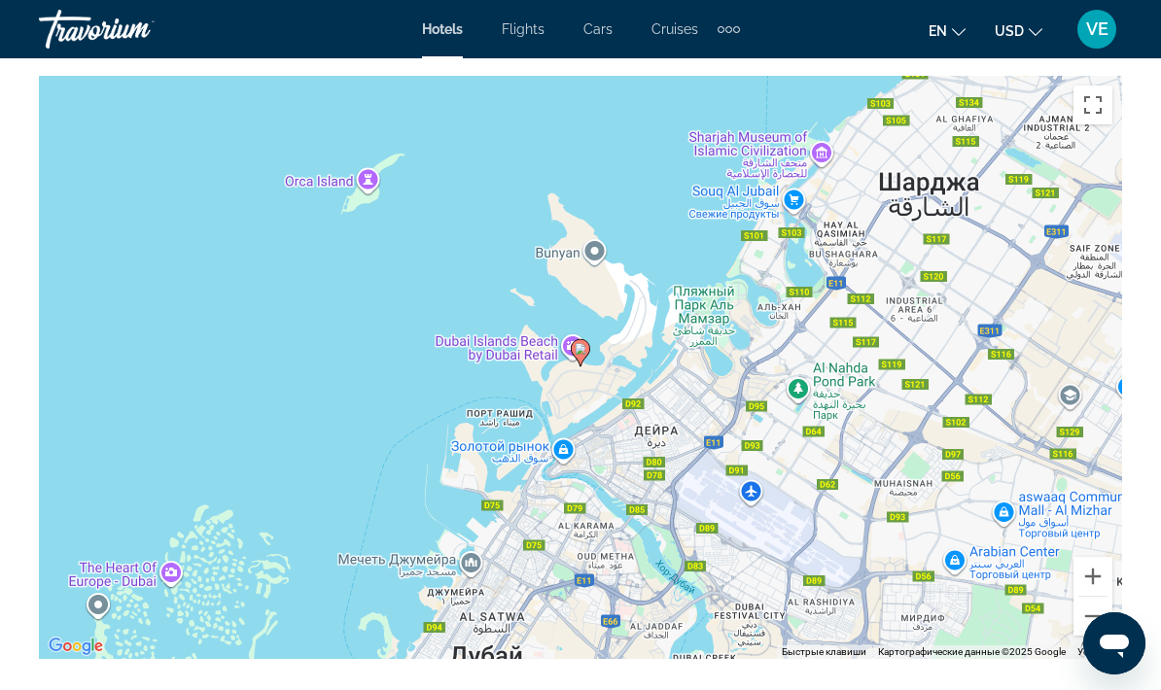
click at [1099, 584] on button "Увеличить" at bounding box center [1093, 576] width 39 height 39
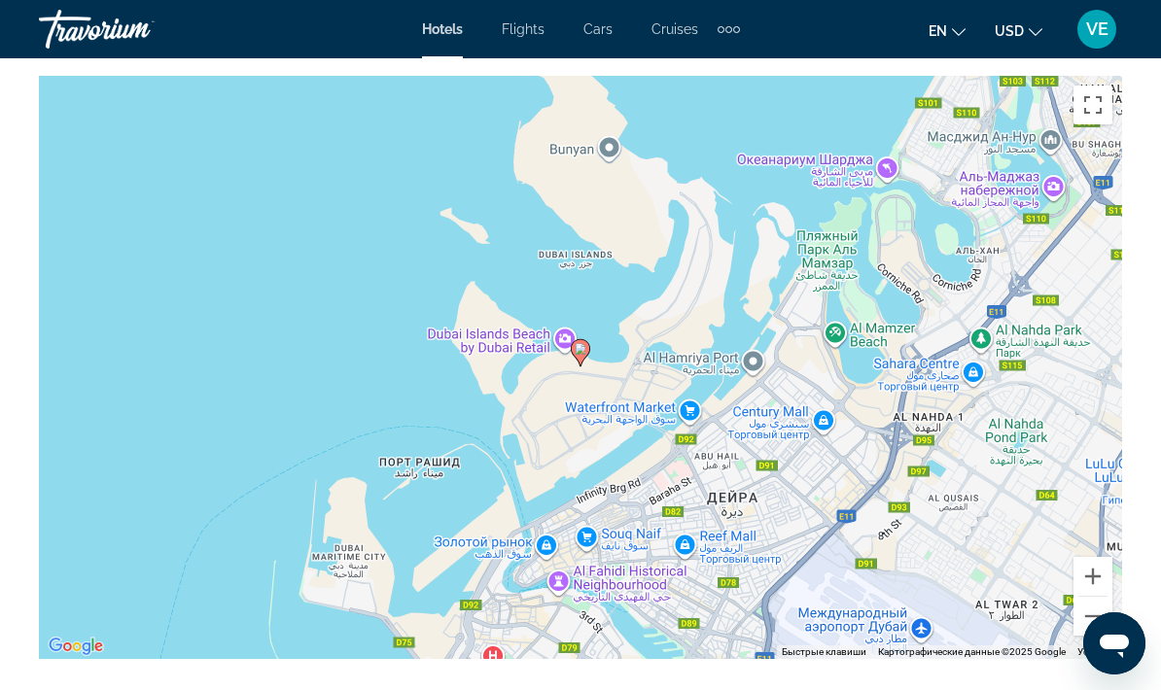
click at [1096, 589] on button "Увеличить" at bounding box center [1093, 576] width 39 height 39
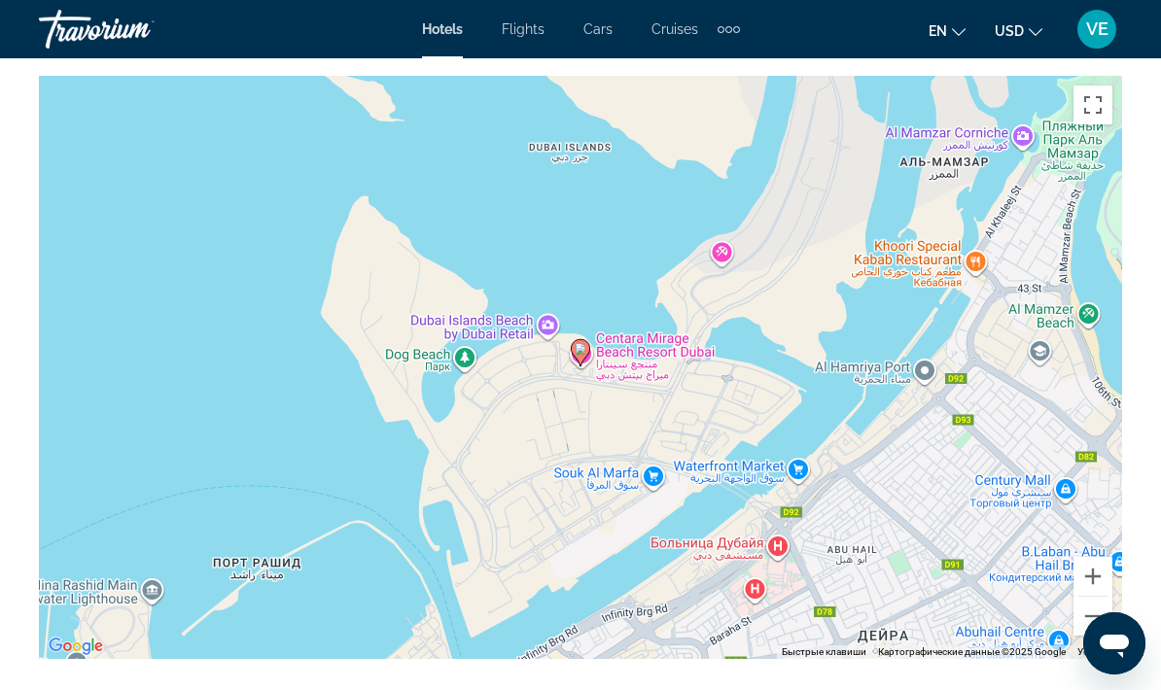
click at [544, 322] on div "Чтобы активировать перетаскивание с помощью клавиатуры, нажмите Alt + Ввод. Пос…" at bounding box center [580, 367] width 1083 height 583
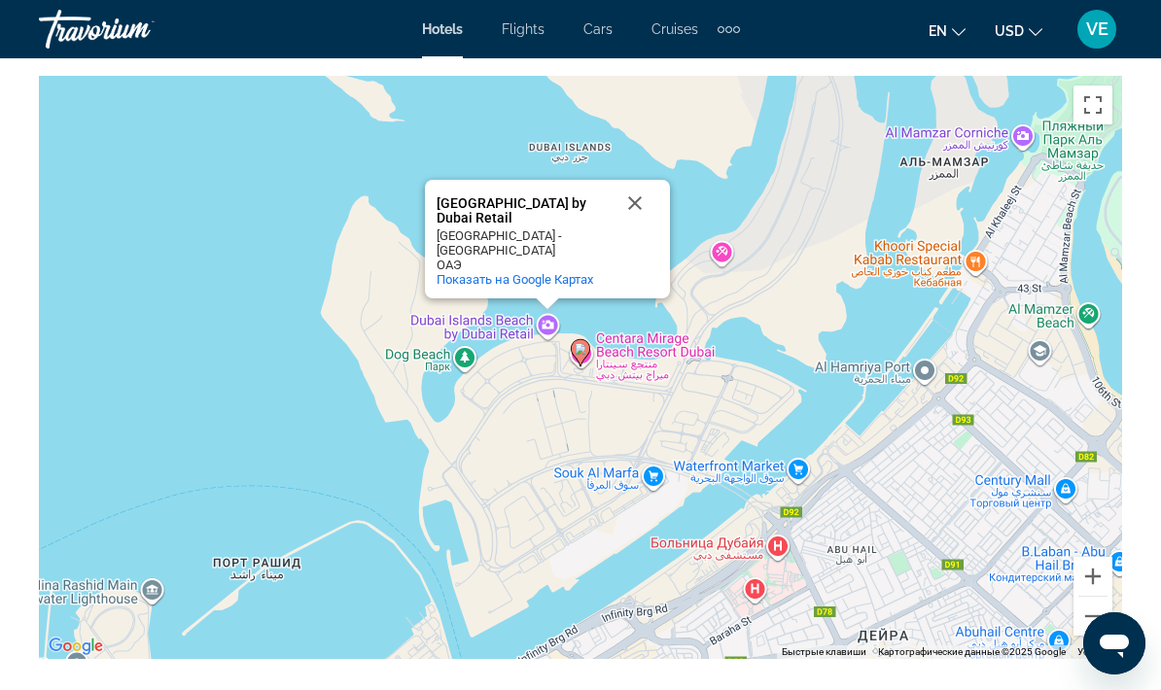
click at [543, 325] on div "Чтобы активировать перетаскивание с помощью клавиатуры, нажмите Alt + Ввод. Пос…" at bounding box center [580, 367] width 1083 height 583
click at [542, 309] on div "Main content" at bounding box center [548, 305] width 24 height 12
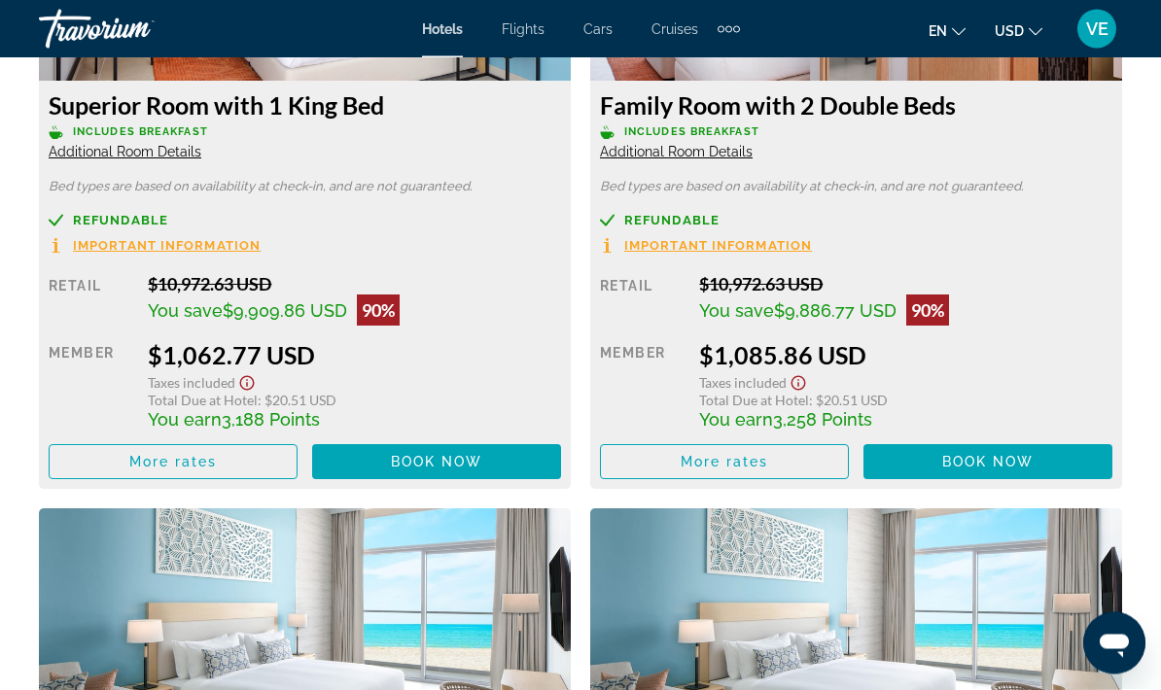
scroll to position [3254, 0]
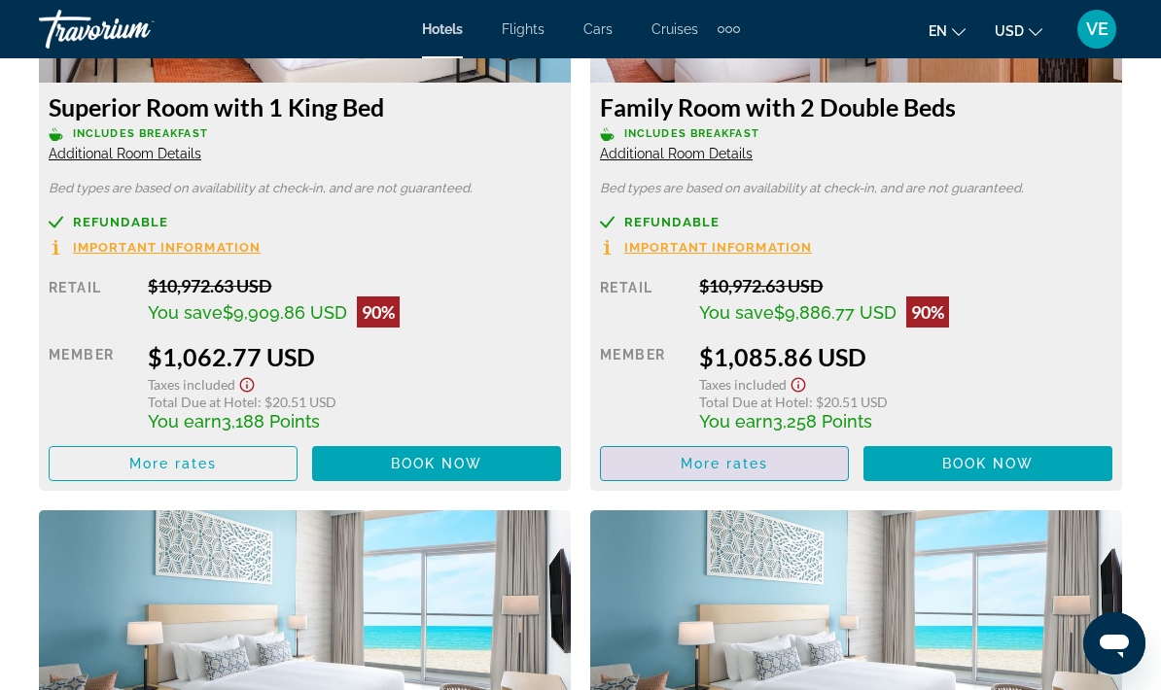
click at [810, 457] on span "Main content" at bounding box center [724, 464] width 247 height 47
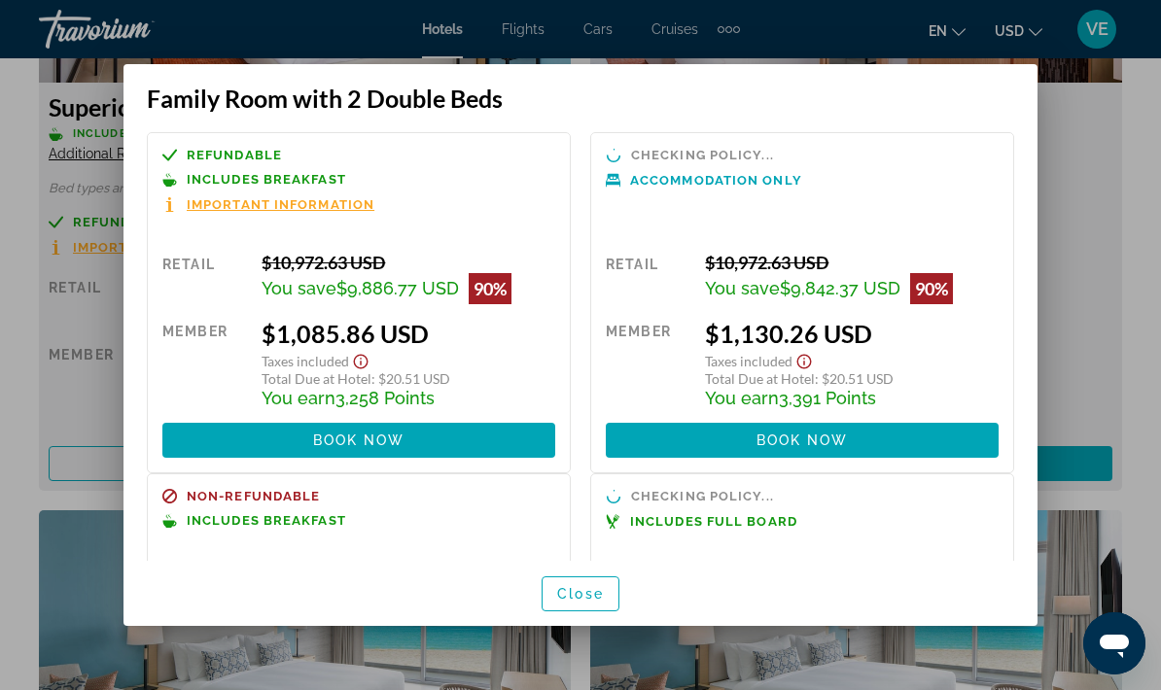
scroll to position [0, 0]
click at [1103, 246] on div at bounding box center [580, 345] width 1161 height 690
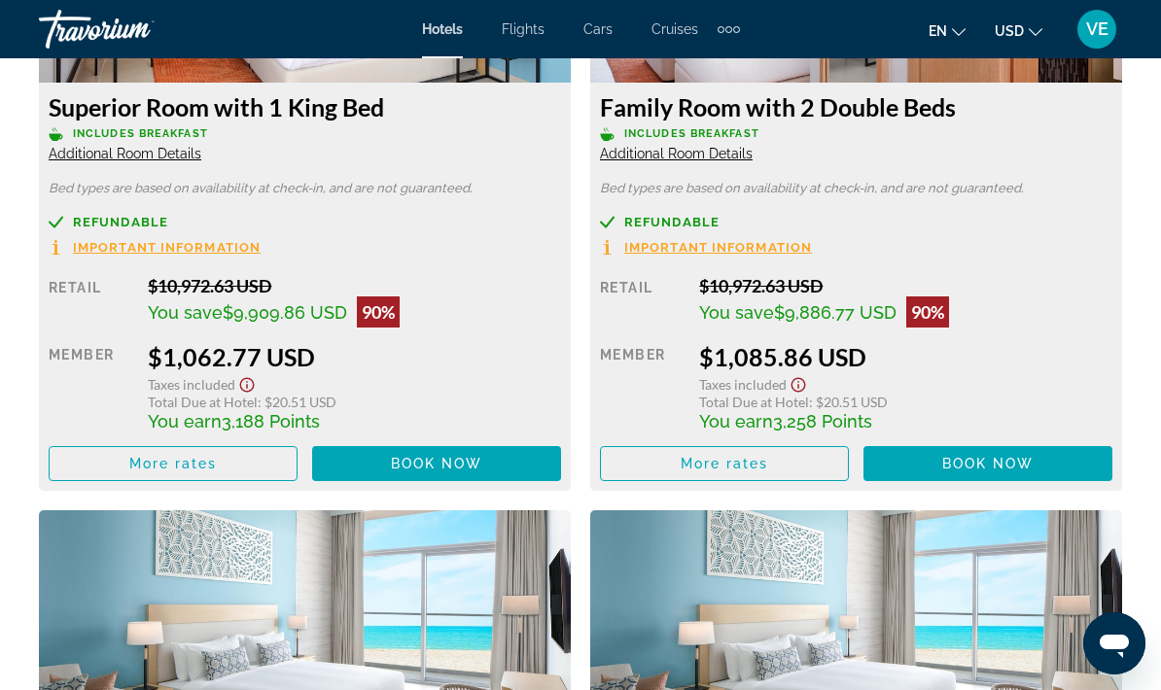
scroll to position [3254, 0]
